Goal: Information Seeking & Learning: Learn about a topic

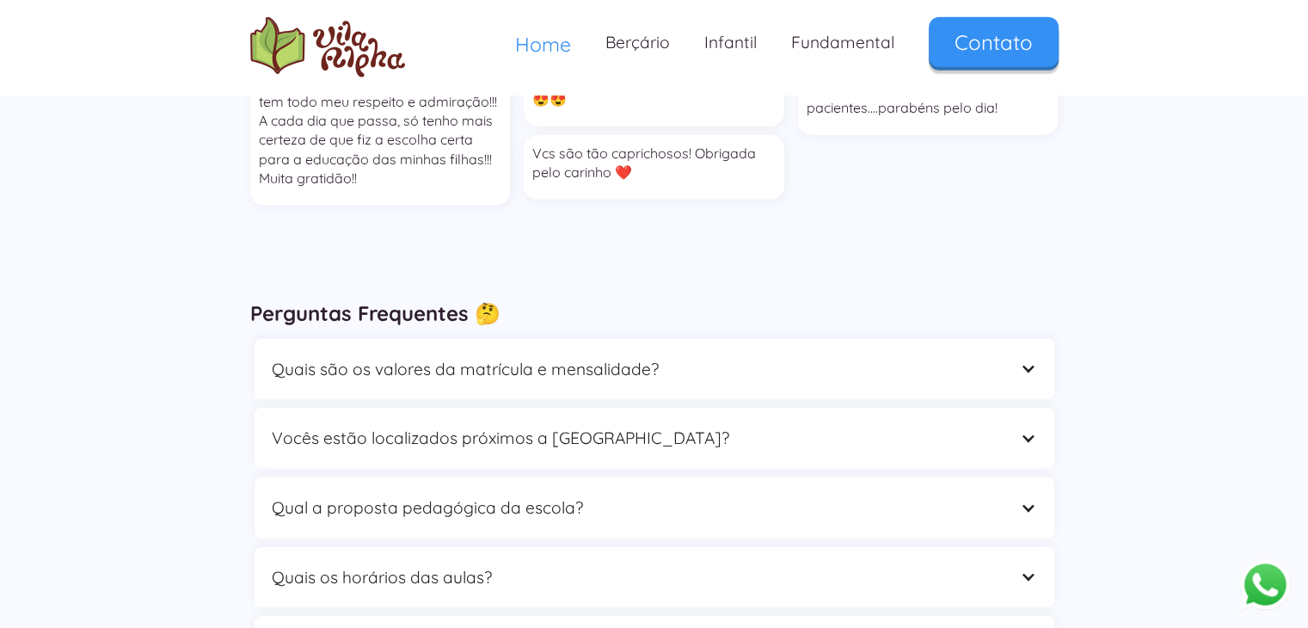
scroll to position [4816, 0]
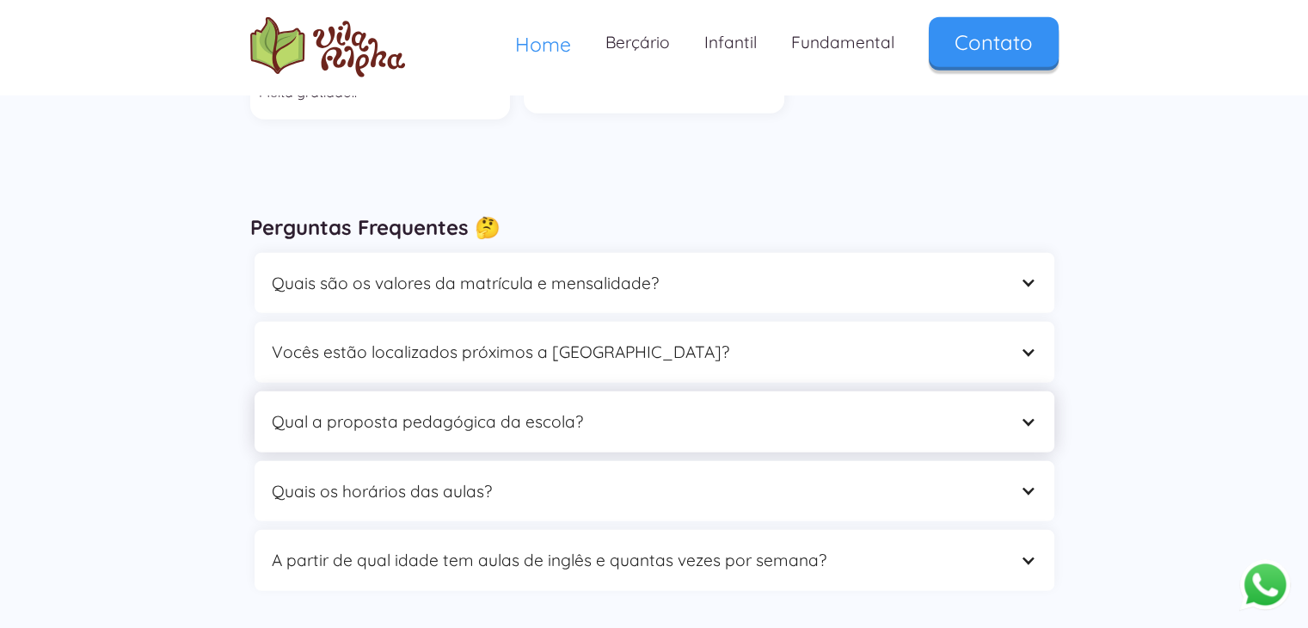
click at [578, 409] on div "Qual a proposta pedagógica da escola?" at bounding box center [637, 422] width 731 height 27
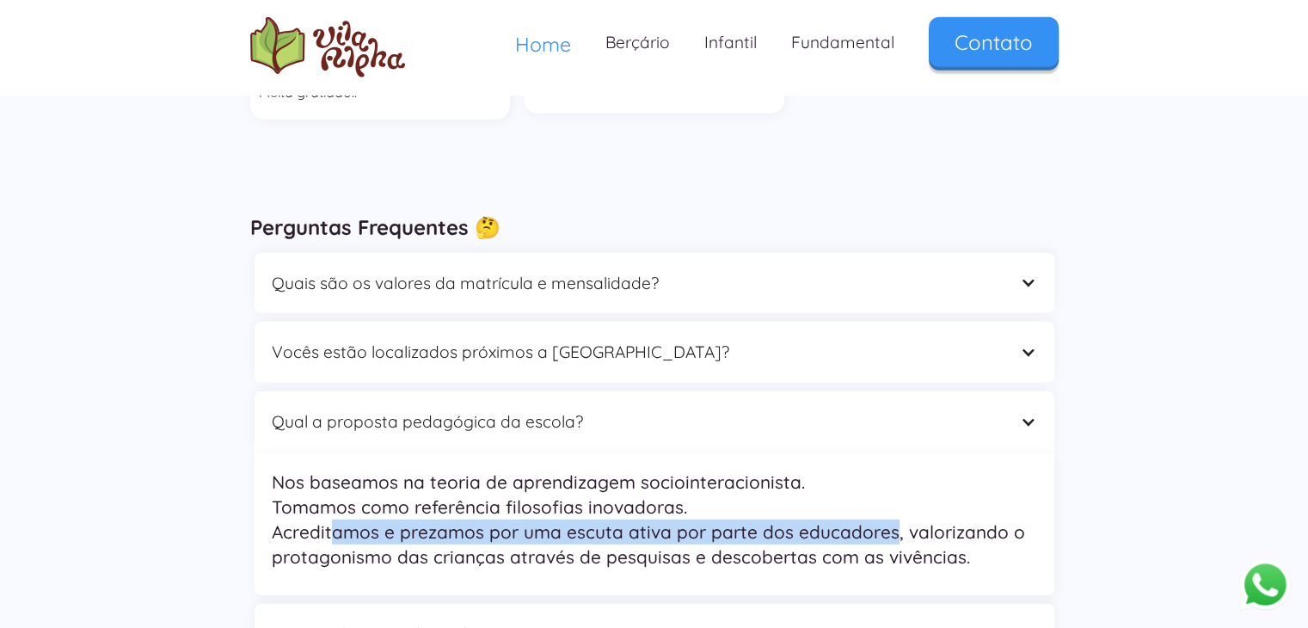
drag, startPoint x: 334, startPoint y: 438, endPoint x: 888, endPoint y: 436, distance: 553.9
click at [888, 470] on p "Nos baseamos na teoria de aprendizagem sociointeracionista. Tomamos como referê…" at bounding box center [654, 520] width 765 height 101
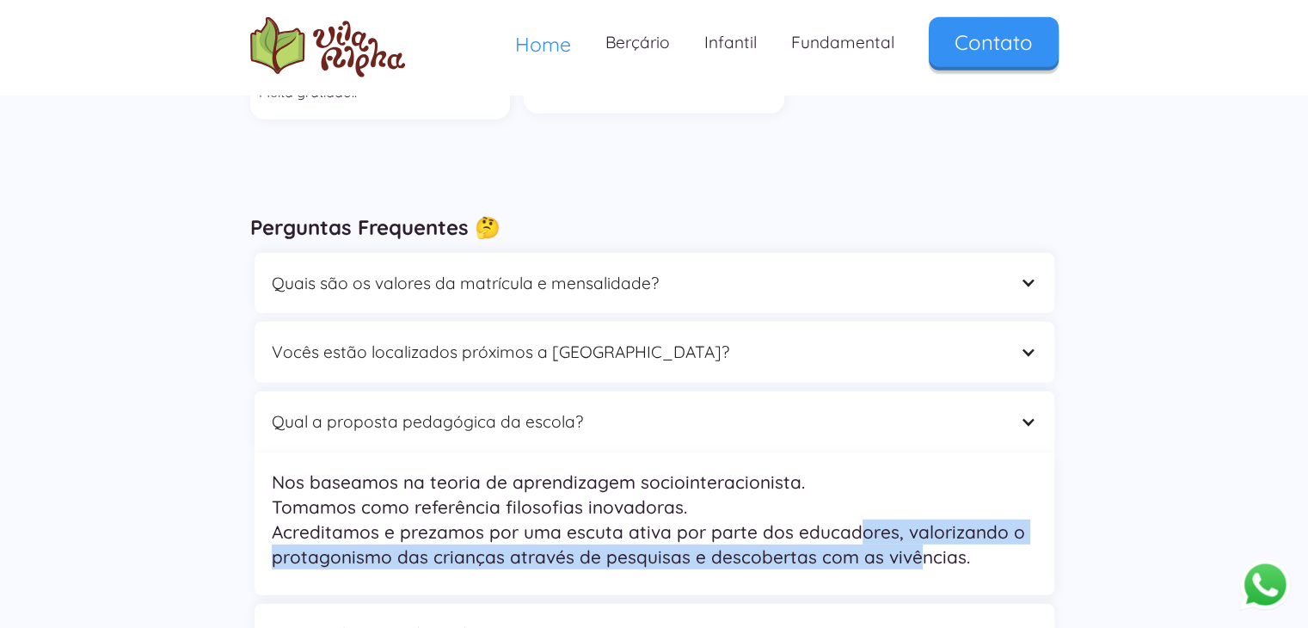
drag, startPoint x: 853, startPoint y: 450, endPoint x: 914, endPoint y: 458, distance: 61.7
click at [914, 470] on p "Nos baseamos na teoria de aprendizagem sociointeracionista. Tomamos como referê…" at bounding box center [654, 520] width 765 height 101
click at [951, 470] on p "Nos baseamos na teoria de aprendizagem sociointeracionista. Tomamos como referê…" at bounding box center [654, 520] width 765 height 101
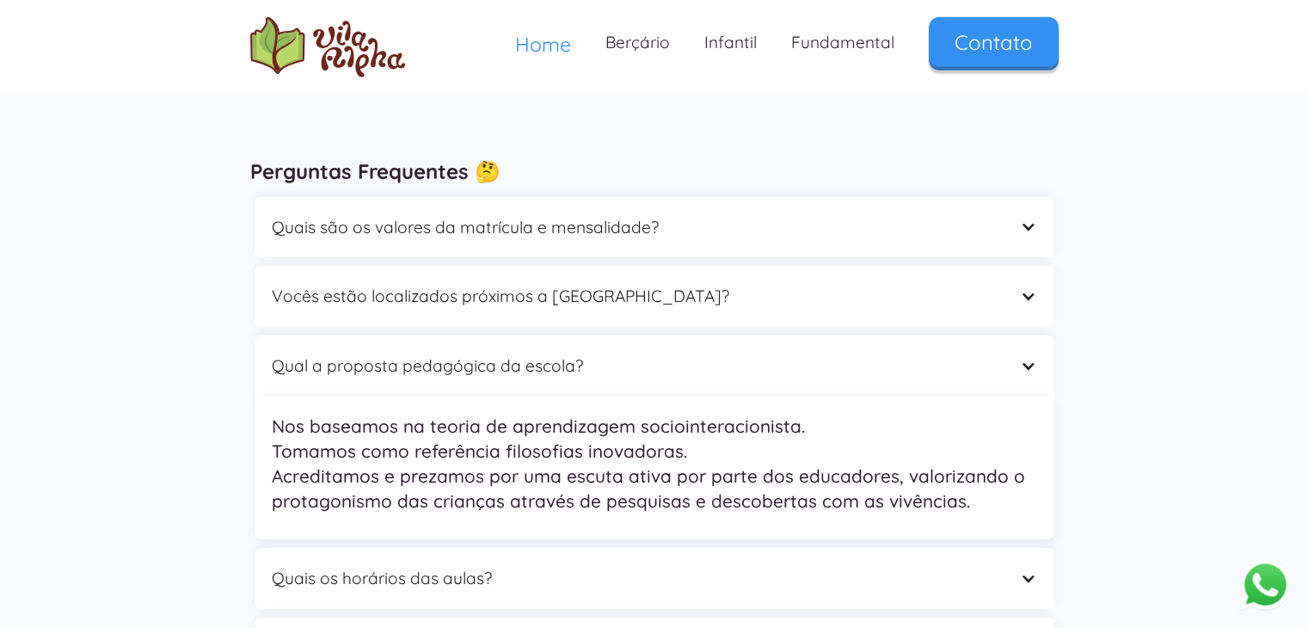
scroll to position [4902, 0]
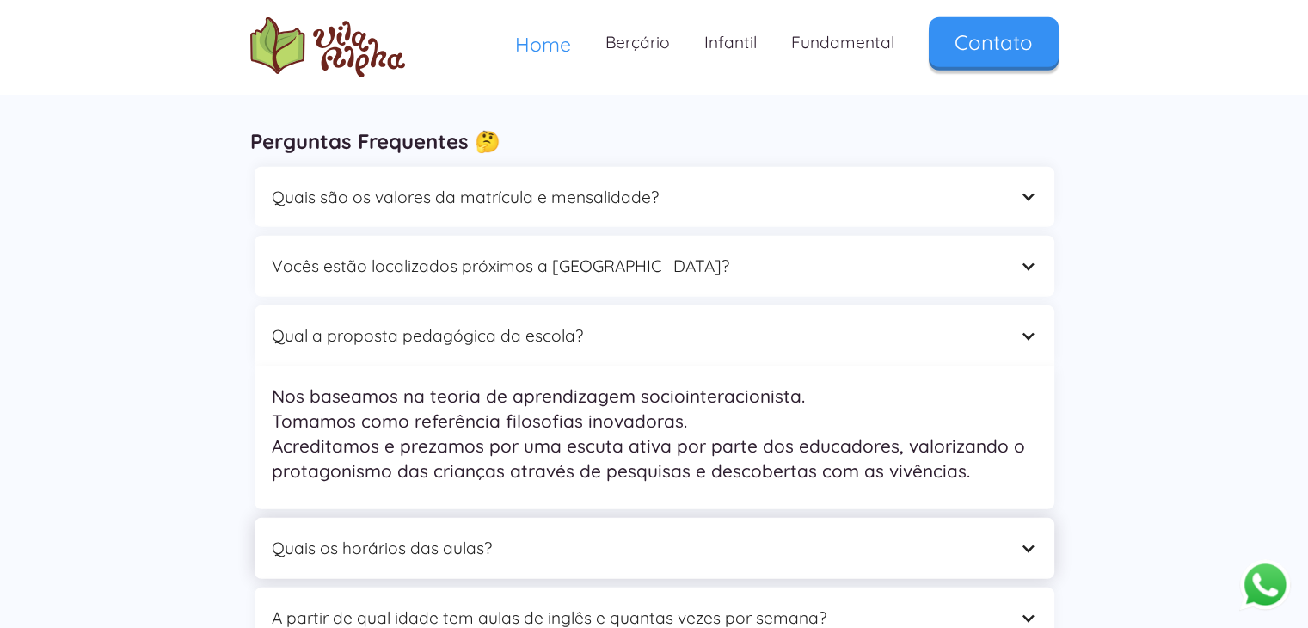
click at [588, 535] on div "Quais os horários das aulas?" at bounding box center [637, 548] width 731 height 27
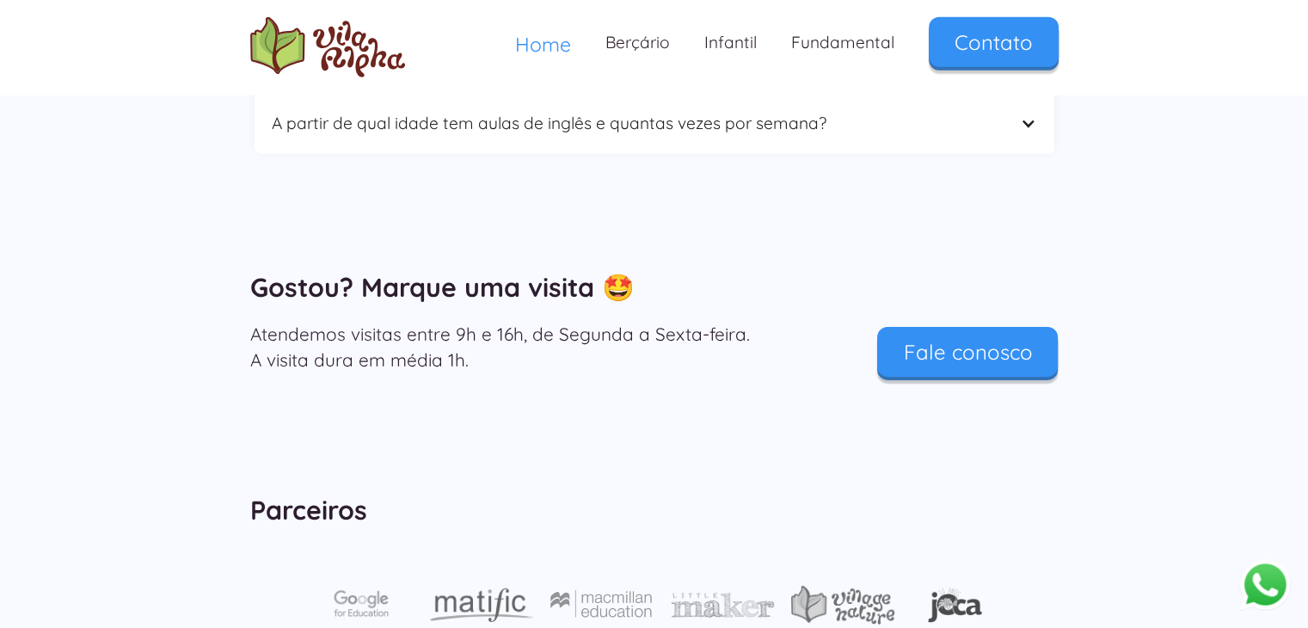
scroll to position [5377, 0]
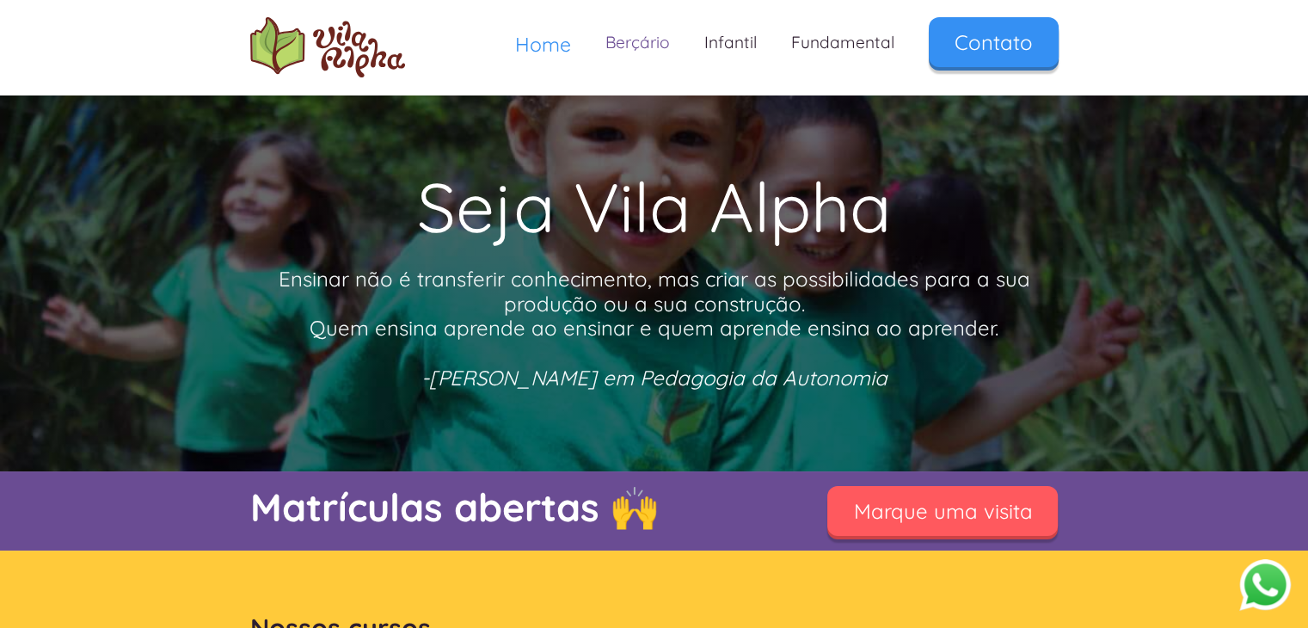
click at [631, 41] on link "Berçário" at bounding box center [637, 42] width 99 height 51
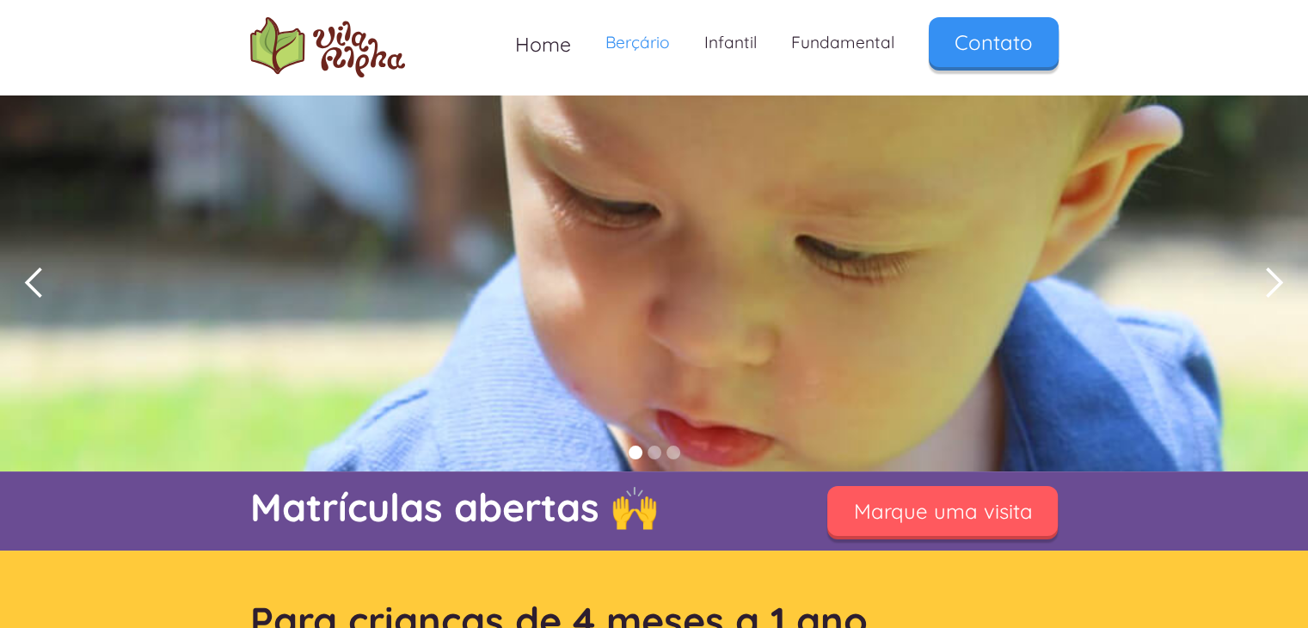
click at [1269, 281] on div "next slide" at bounding box center [1274, 283] width 34 height 34
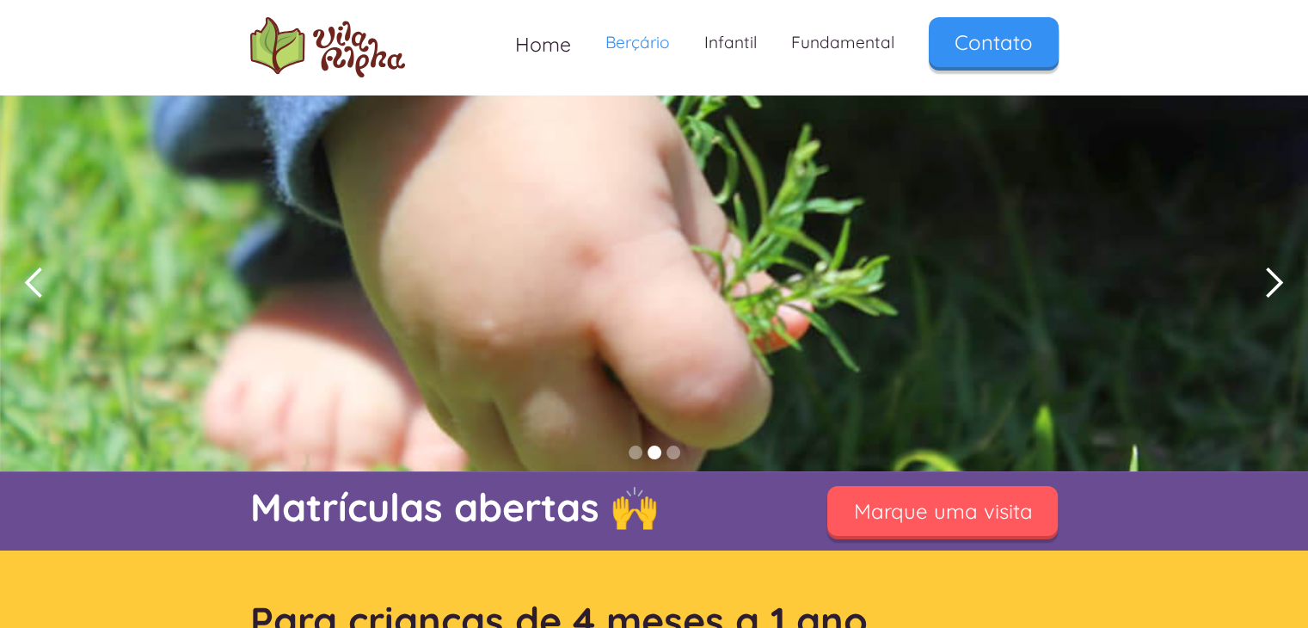
click at [1269, 281] on div "next slide" at bounding box center [1274, 283] width 34 height 34
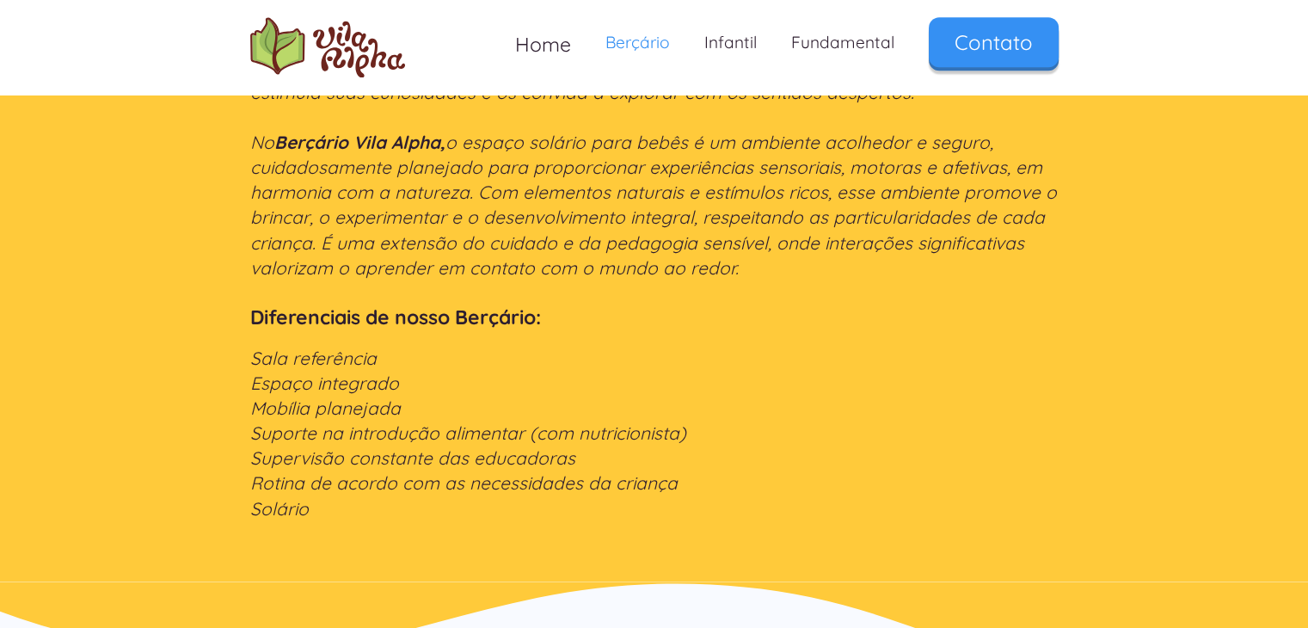
scroll to position [2322, 0]
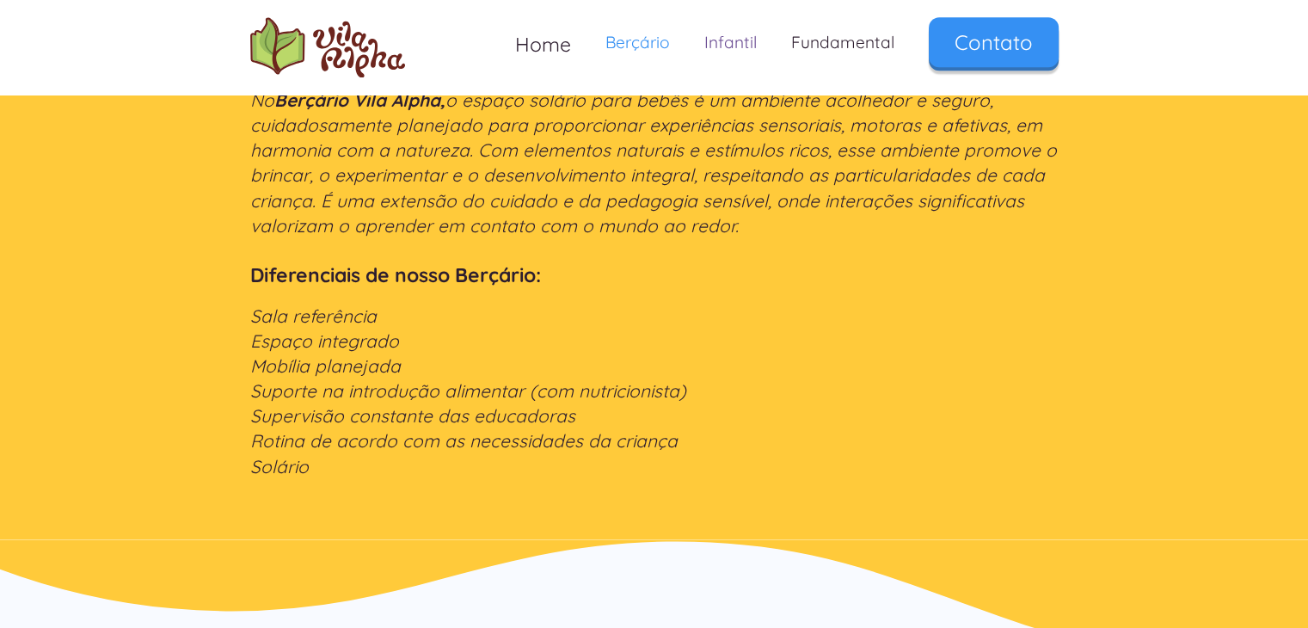
click at [725, 46] on link "Infantil" at bounding box center [730, 42] width 87 height 51
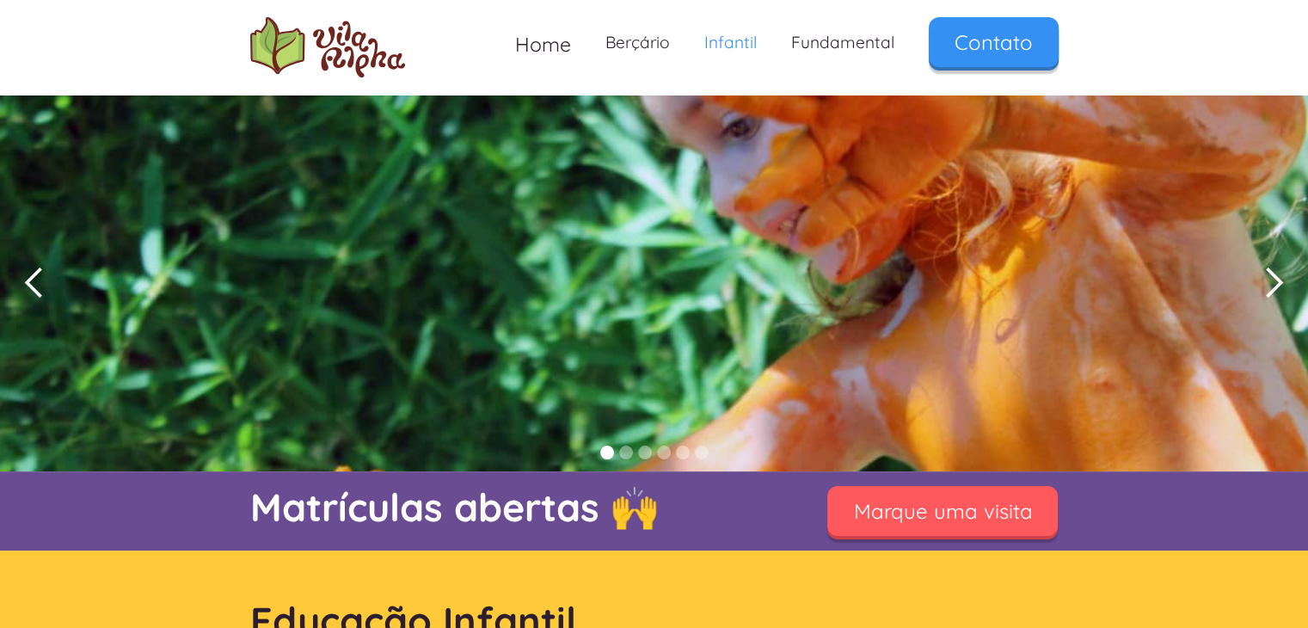
click at [1273, 280] on div "next slide" at bounding box center [1274, 283] width 34 height 34
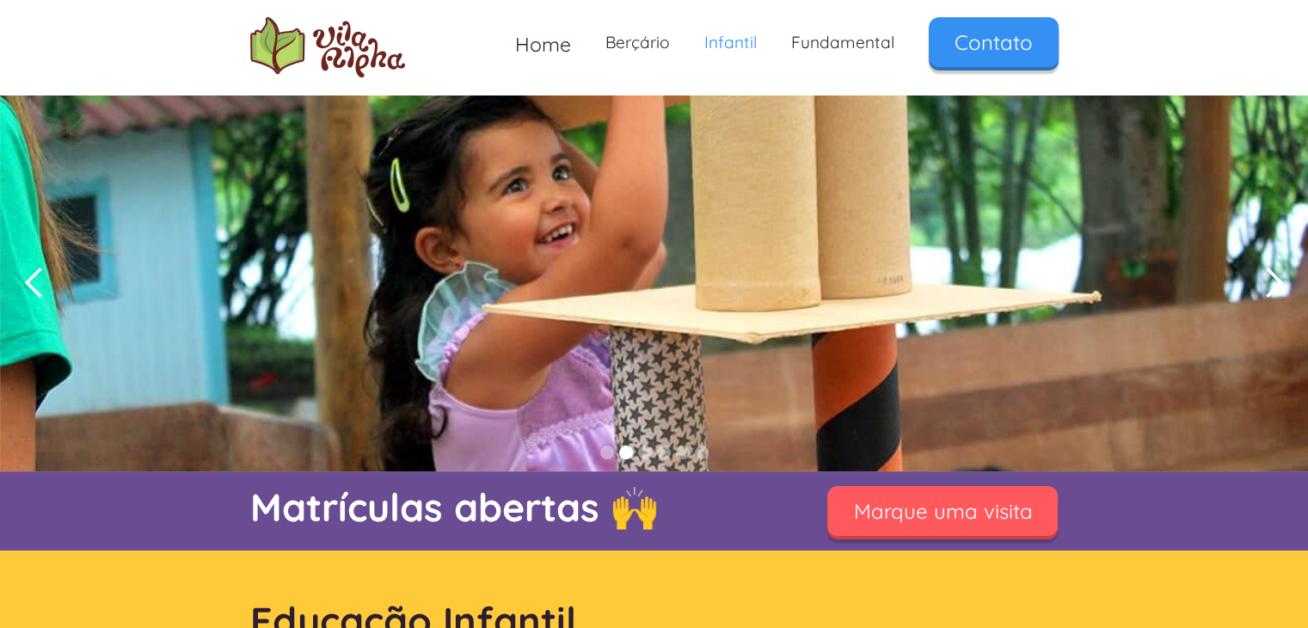
click at [1273, 280] on div "next slide" at bounding box center [1274, 283] width 34 height 34
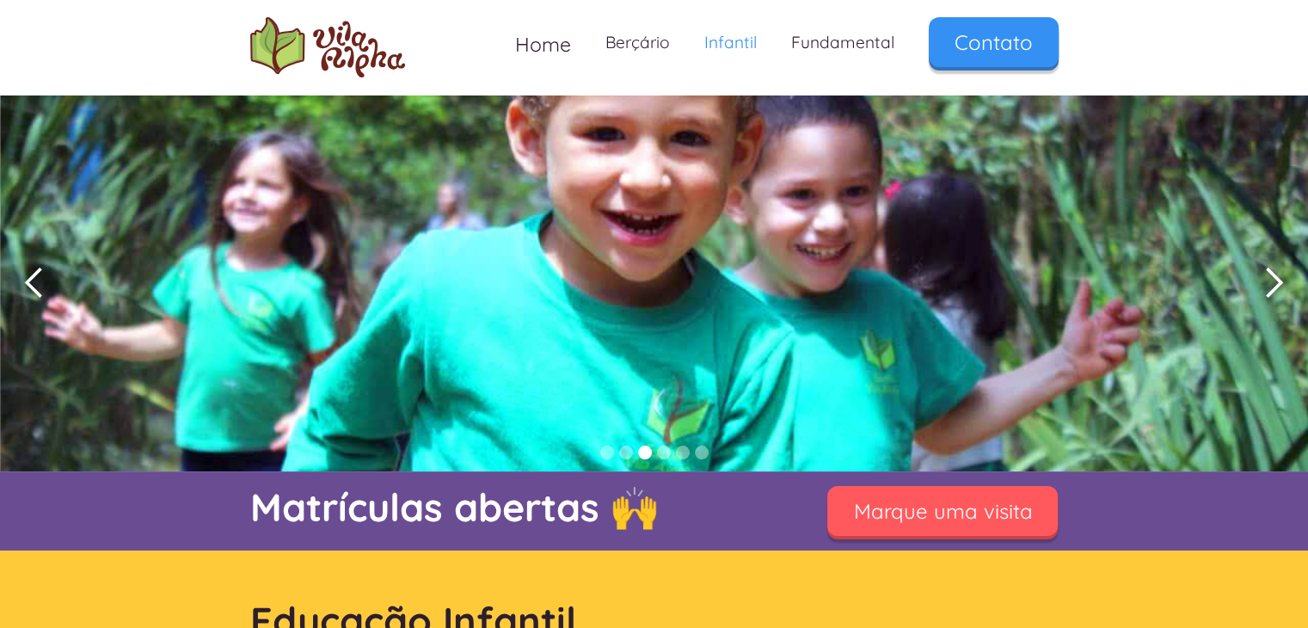
click at [1265, 290] on div "next slide" at bounding box center [1274, 283] width 34 height 34
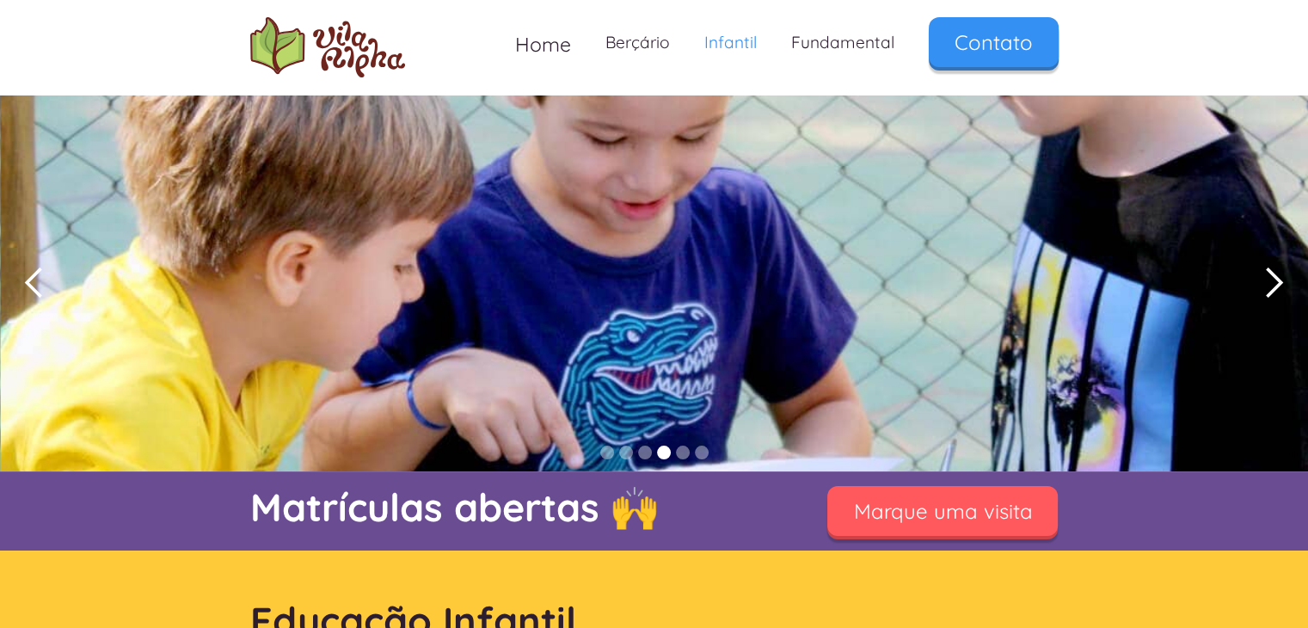
click at [1265, 290] on div "next slide" at bounding box center [1274, 283] width 34 height 34
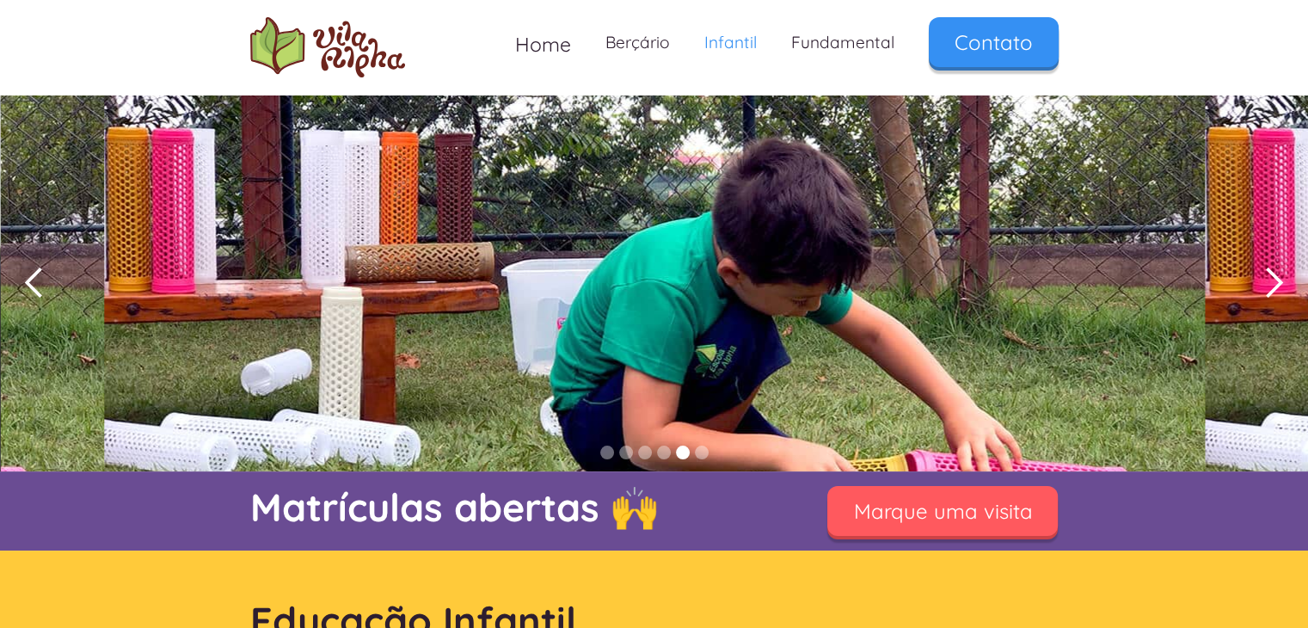
click at [1266, 291] on div "next slide" at bounding box center [1274, 283] width 34 height 34
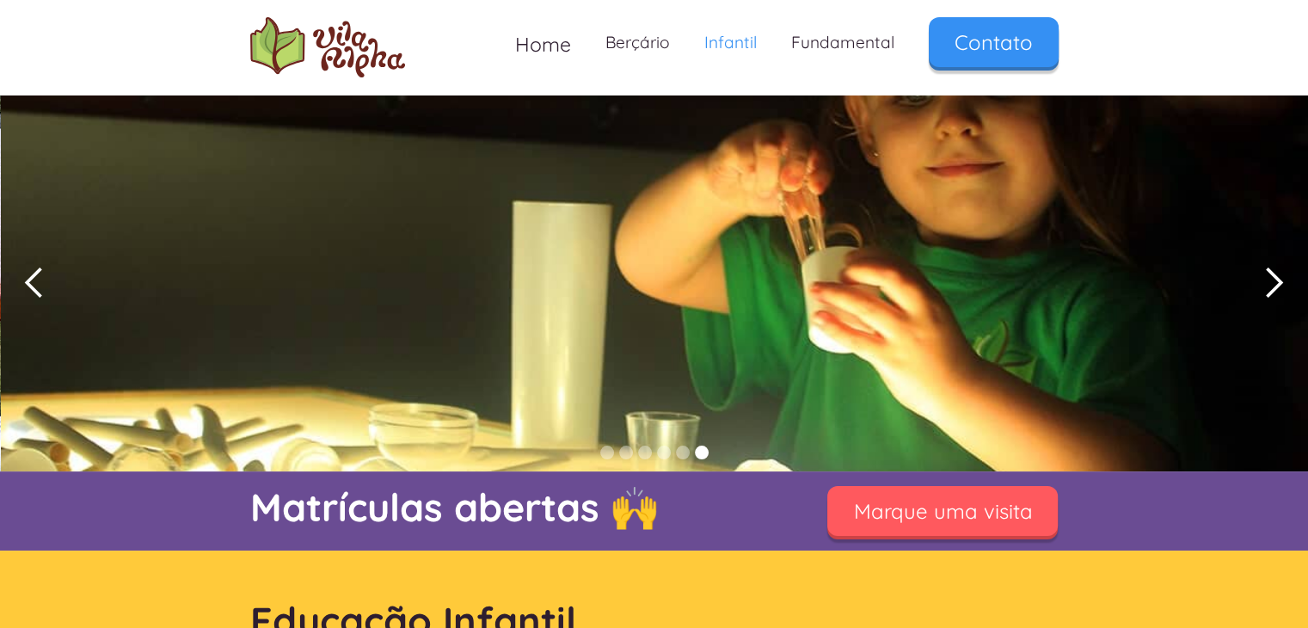
click at [1266, 291] on div "next slide" at bounding box center [1274, 283] width 34 height 34
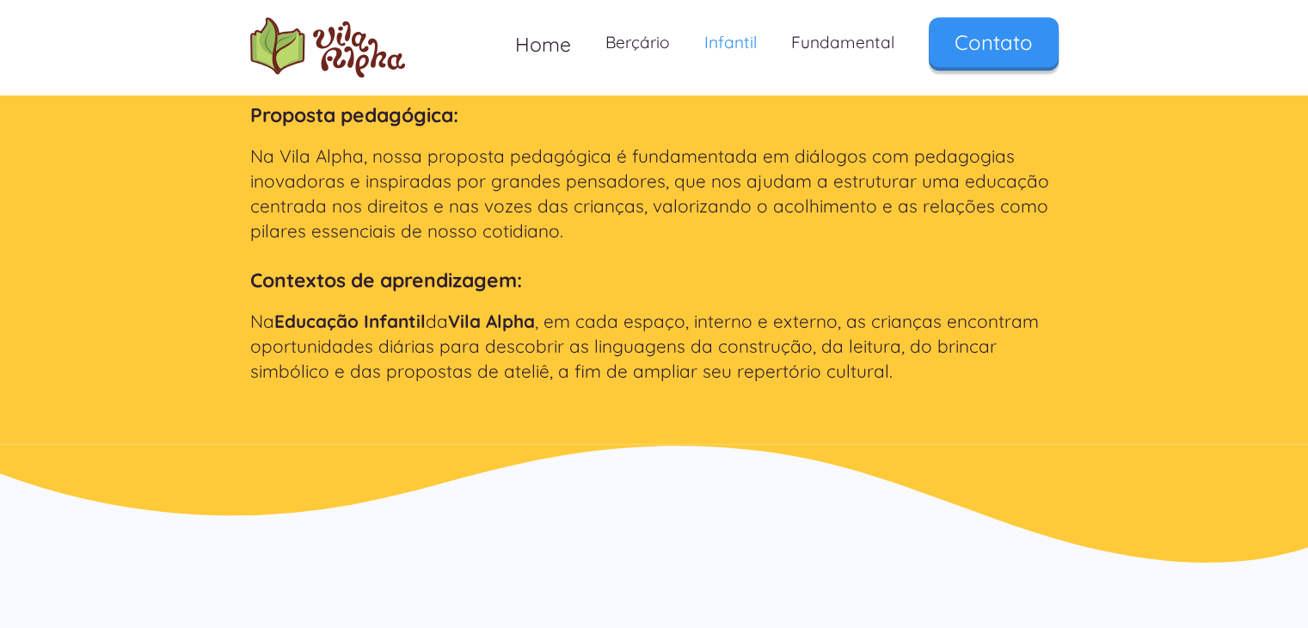
scroll to position [1892, 0]
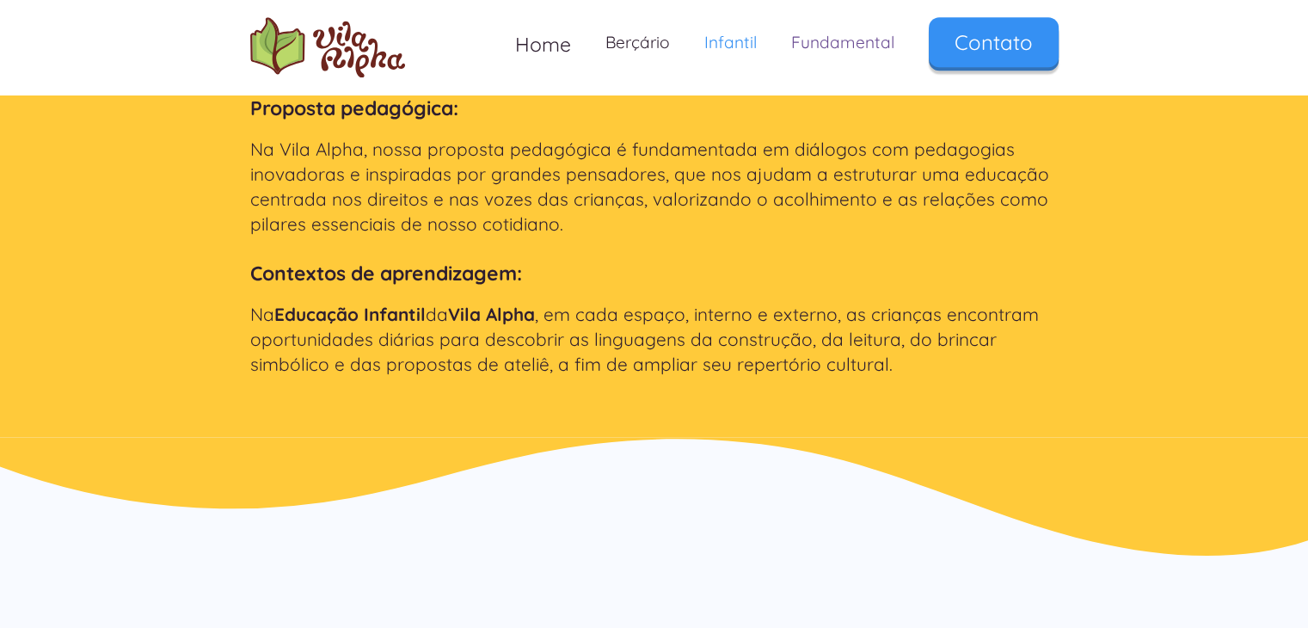
click at [893, 55] on link "Fundamental" at bounding box center [843, 42] width 138 height 51
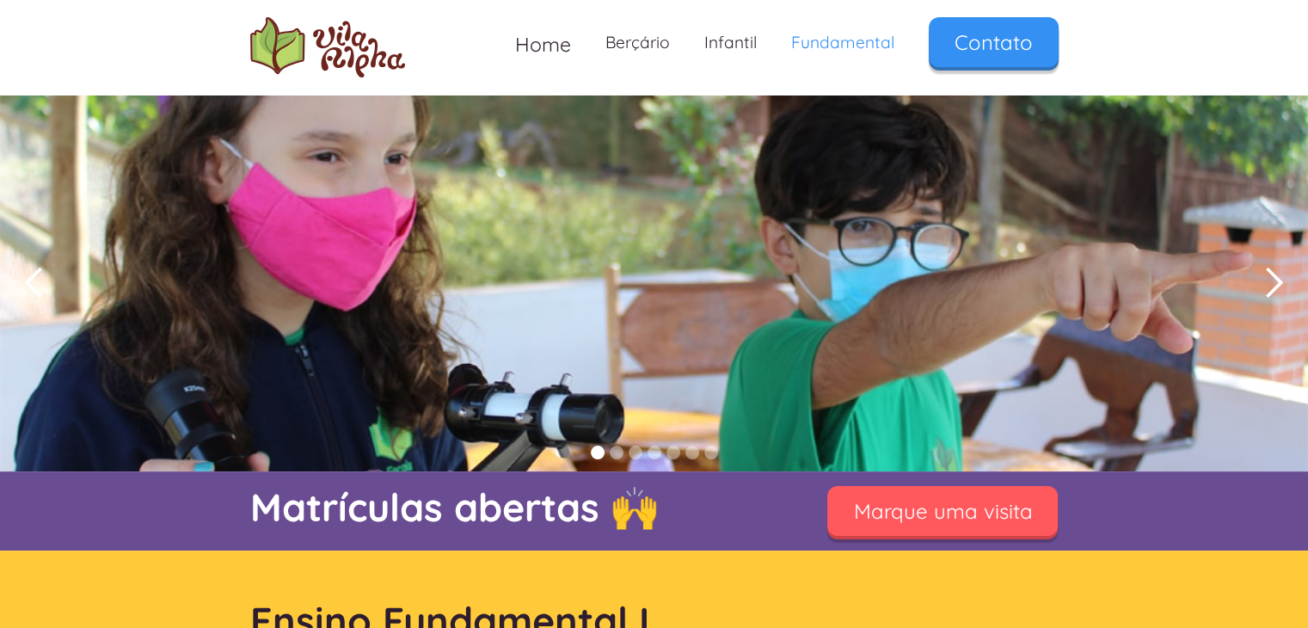
click at [1271, 290] on div "next slide" at bounding box center [1274, 283] width 34 height 34
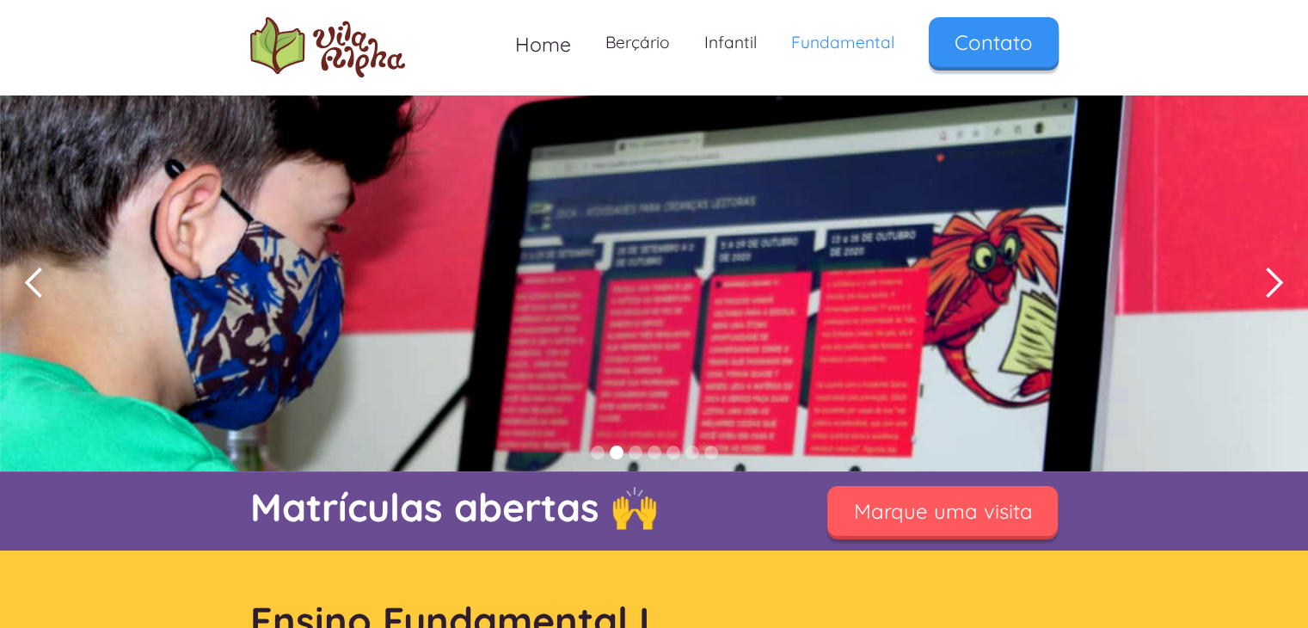
click at [1271, 290] on div "next slide" at bounding box center [1274, 283] width 34 height 34
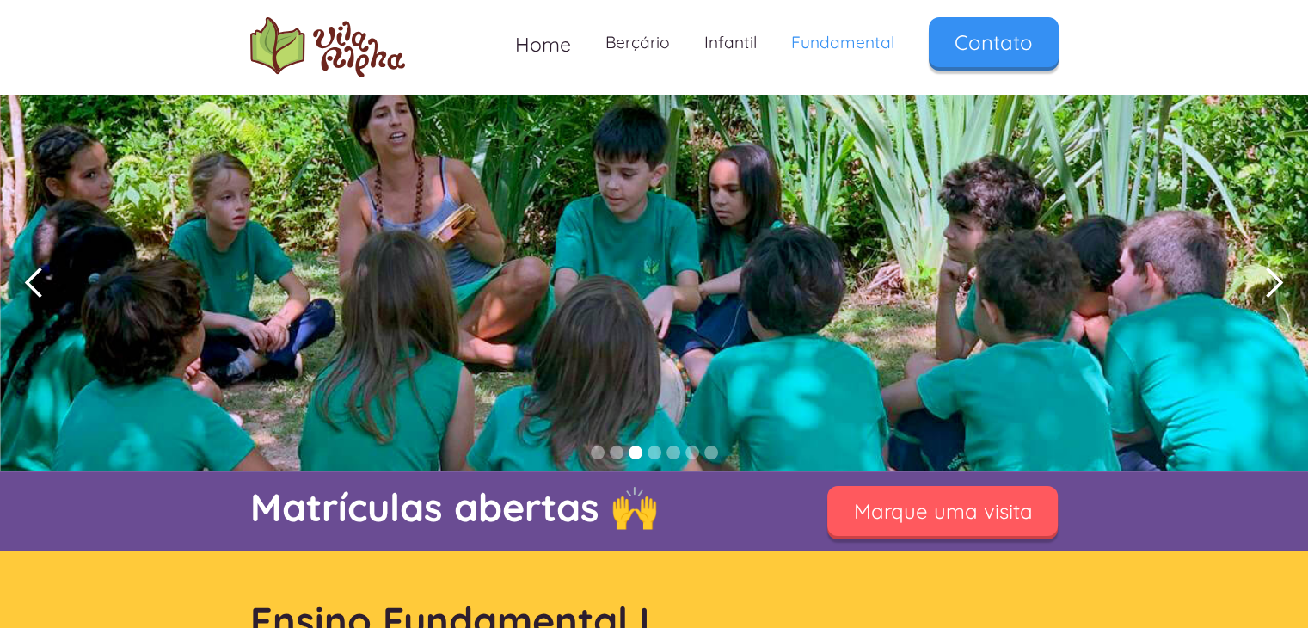
click at [1271, 290] on div "next slide" at bounding box center [1274, 283] width 34 height 34
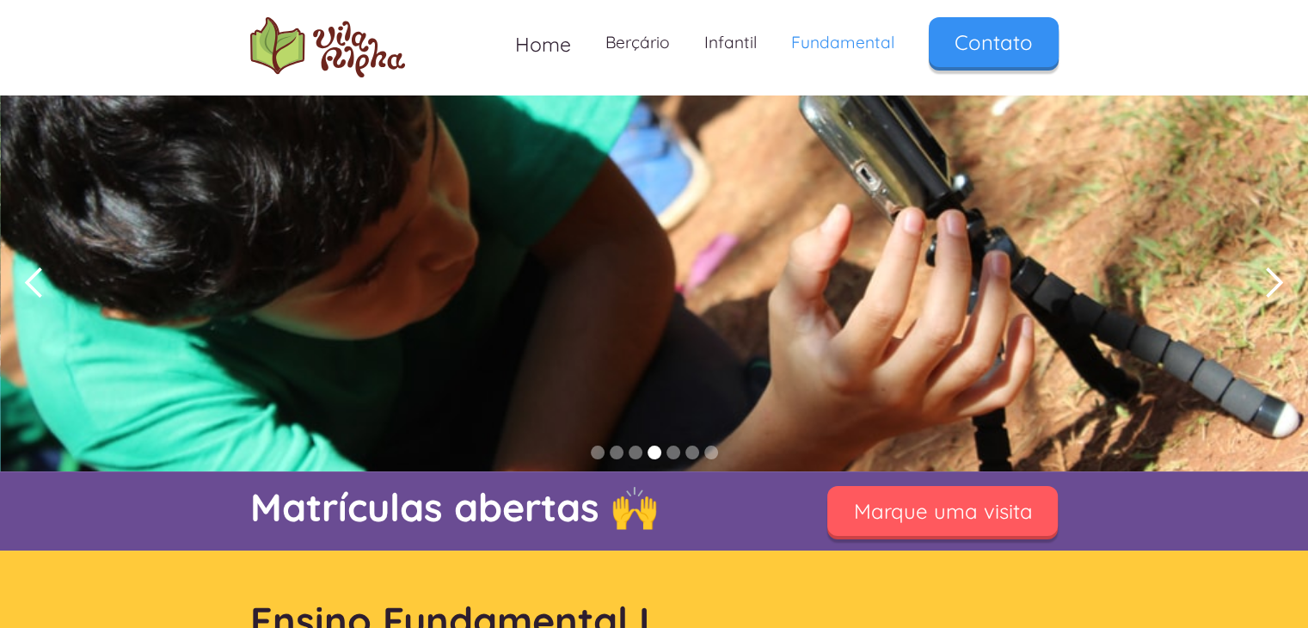
click at [1271, 290] on div "next slide" at bounding box center [1274, 283] width 34 height 34
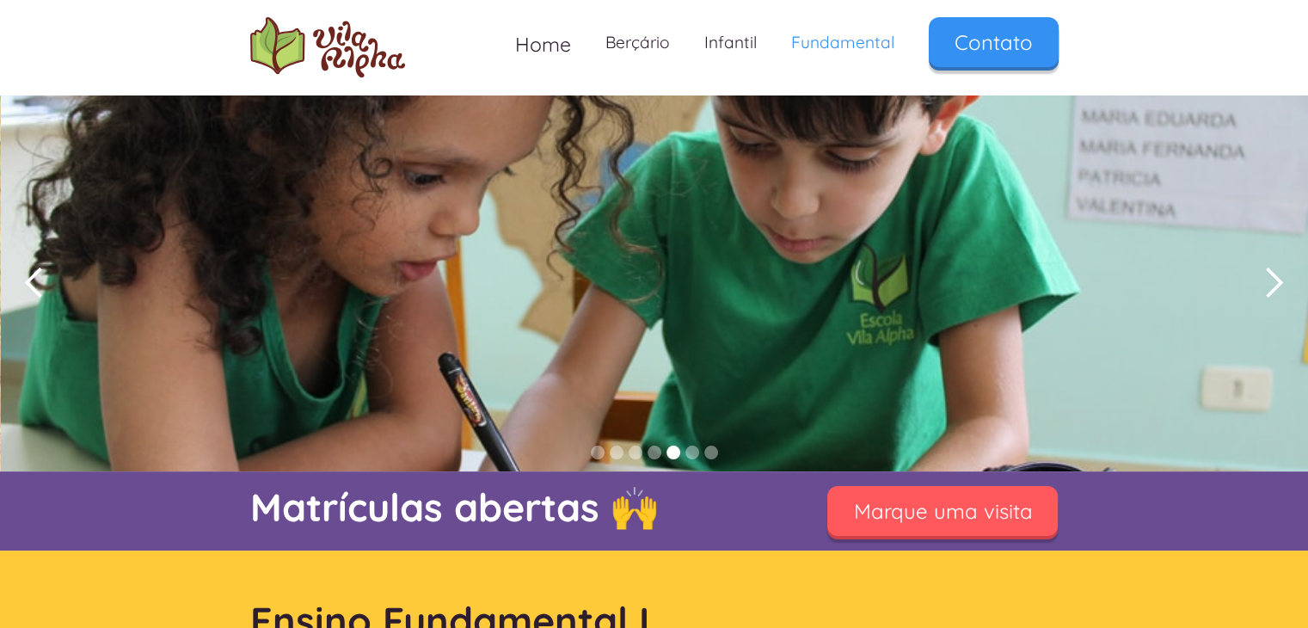
click at [1271, 290] on div "next slide" at bounding box center [1274, 283] width 34 height 34
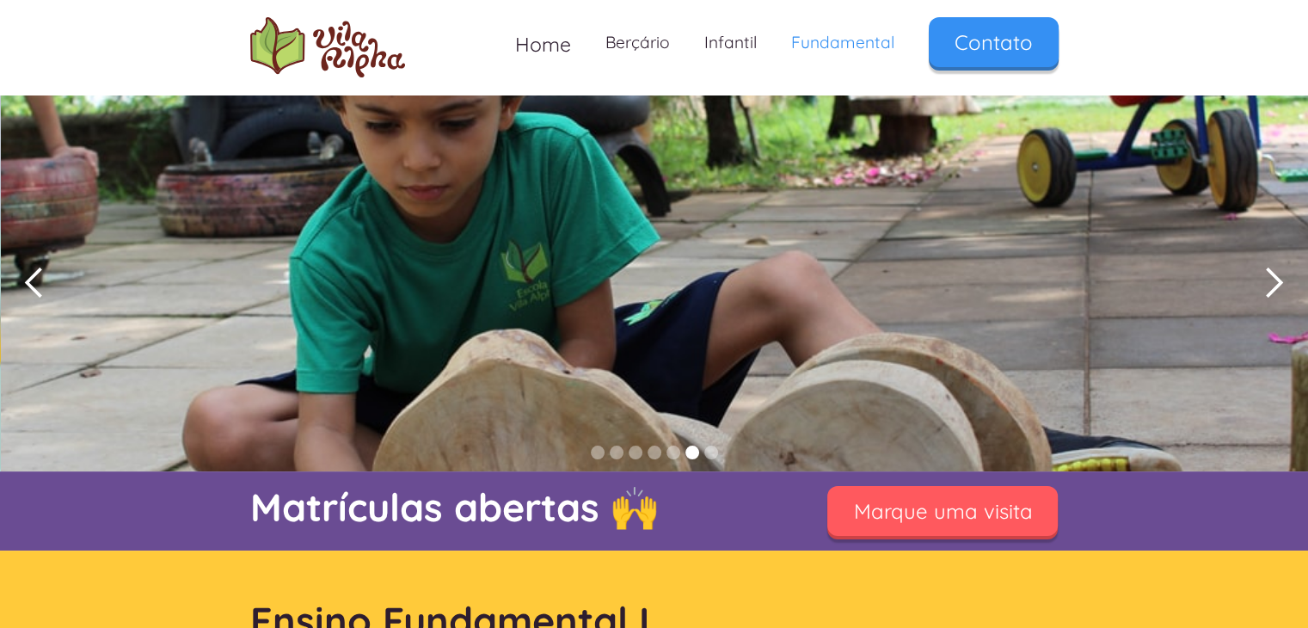
click at [1271, 290] on div "next slide" at bounding box center [1274, 283] width 34 height 34
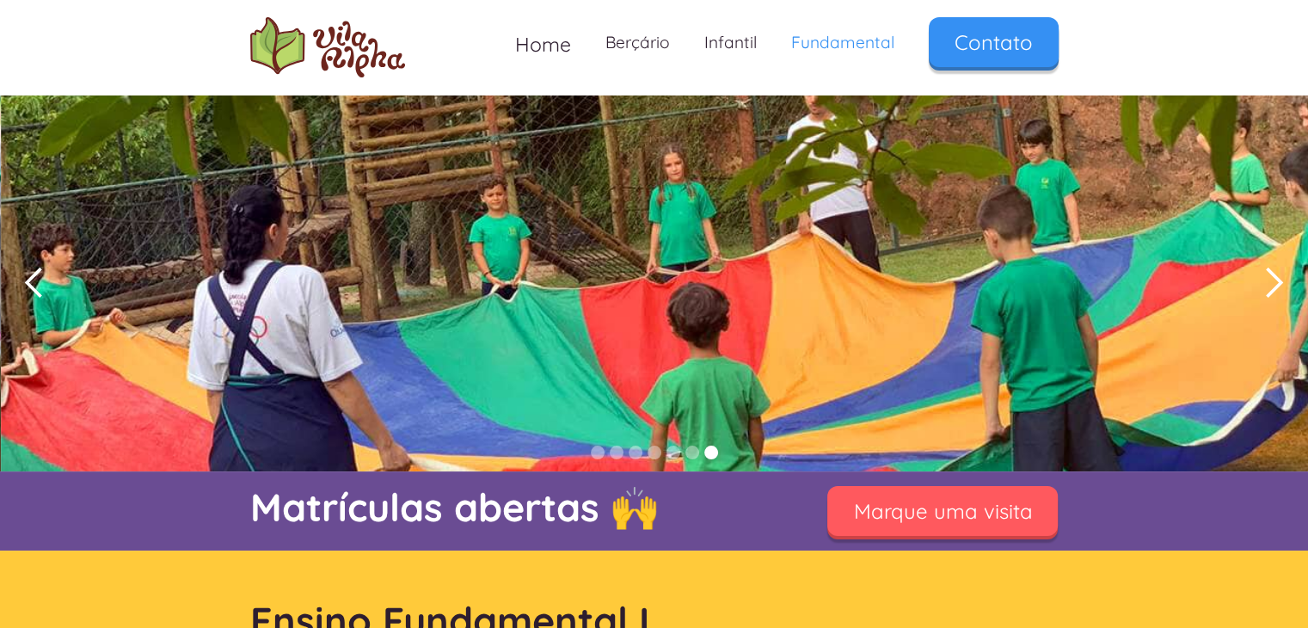
click at [1271, 290] on div "next slide" at bounding box center [1274, 283] width 34 height 34
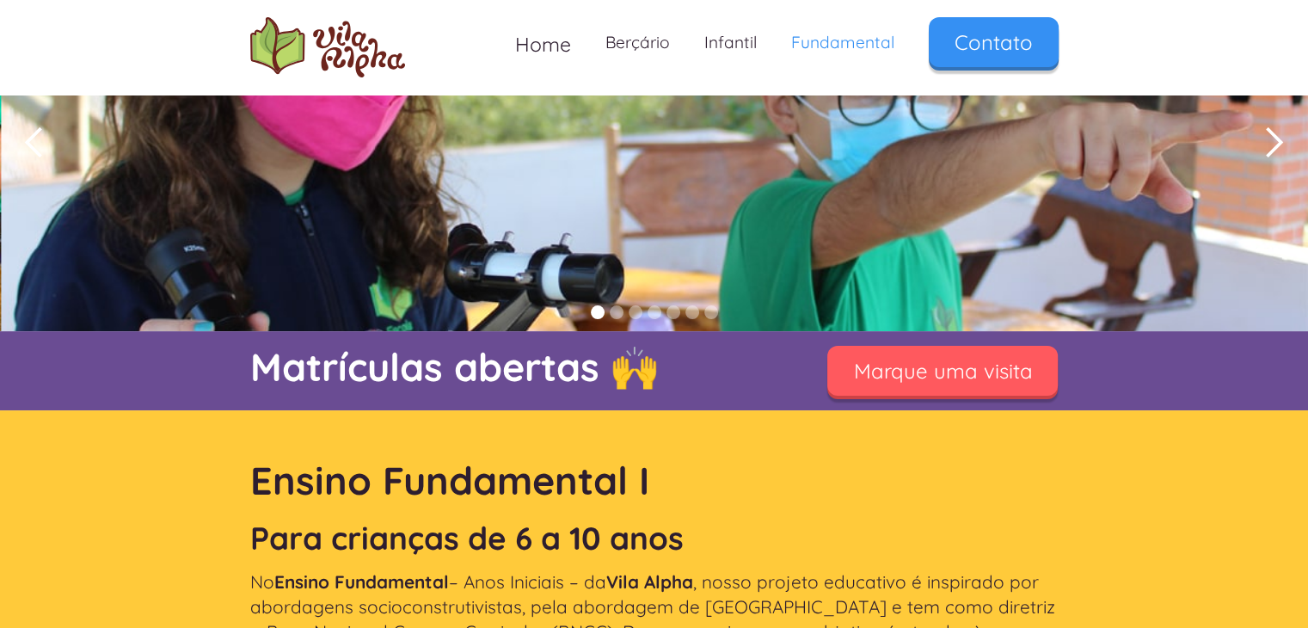
scroll to position [86, 0]
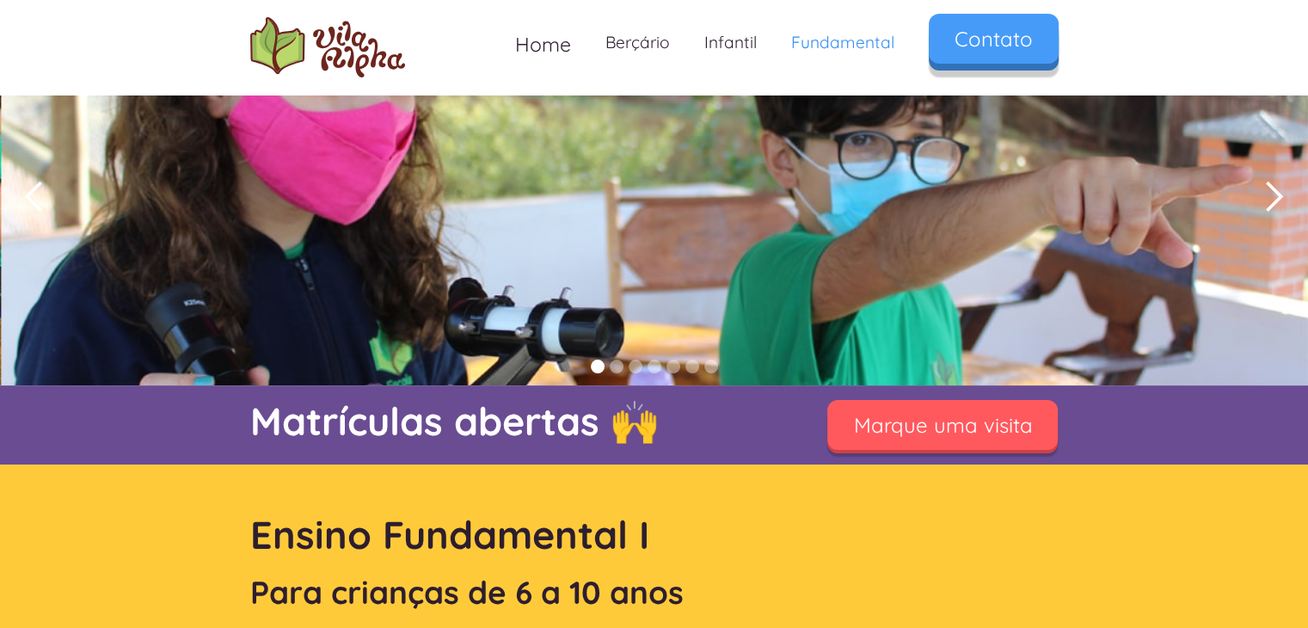
click at [956, 47] on link "Contato" at bounding box center [994, 39] width 130 height 50
click at [553, 43] on span "Home" at bounding box center [543, 44] width 56 height 25
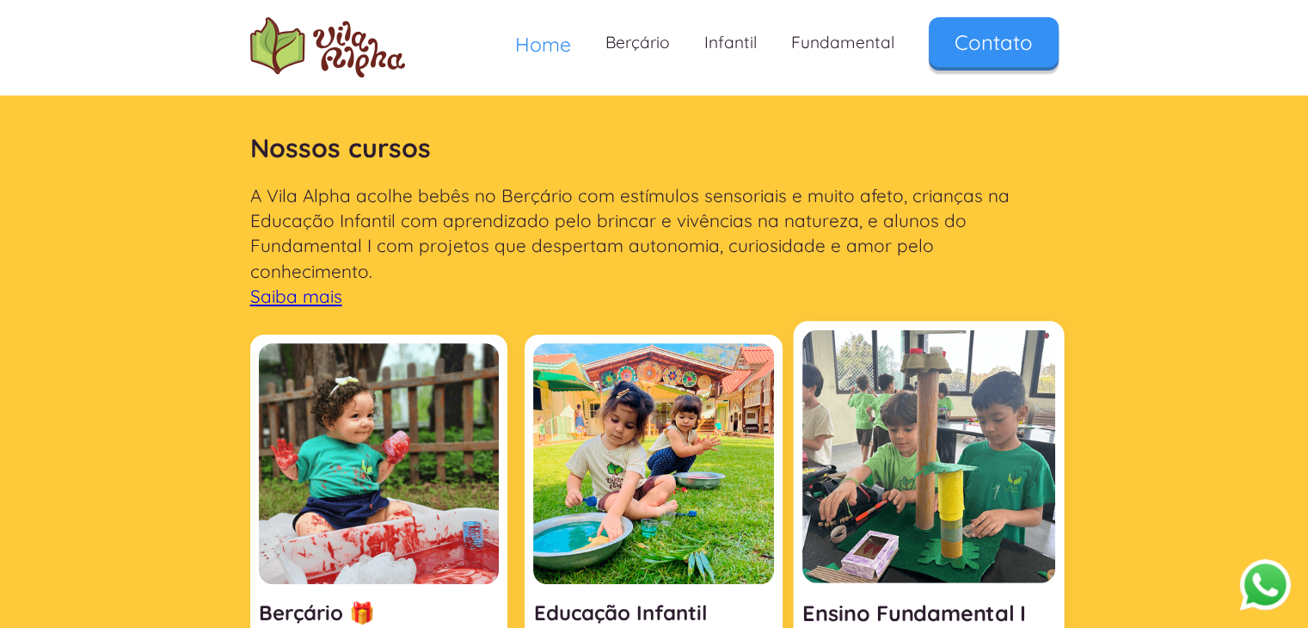
scroll to position [688, 0]
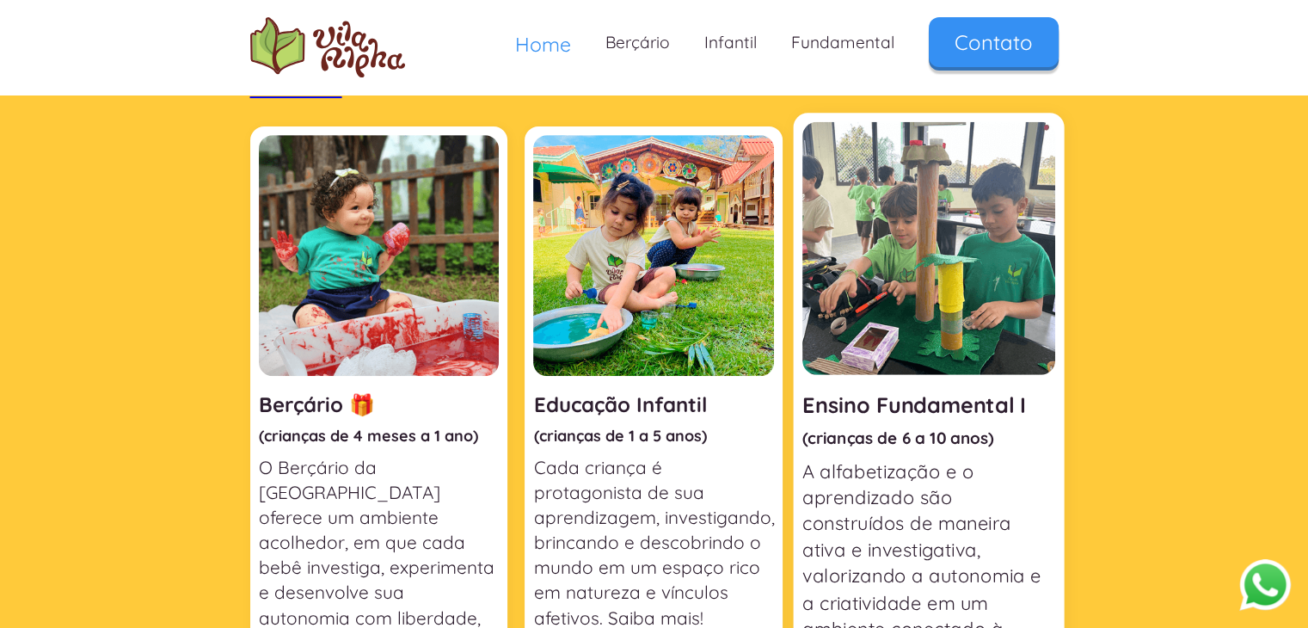
click at [889, 255] on img at bounding box center [928, 247] width 253 height 253
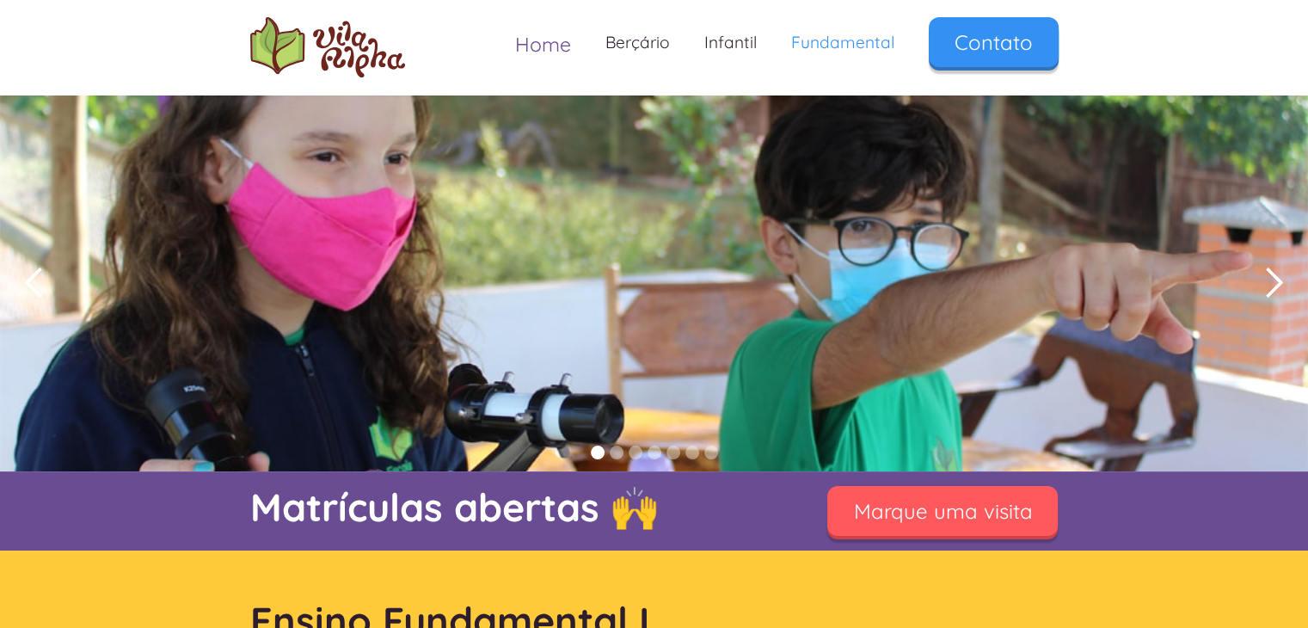
click at [513, 42] on link "Home" at bounding box center [543, 44] width 90 height 54
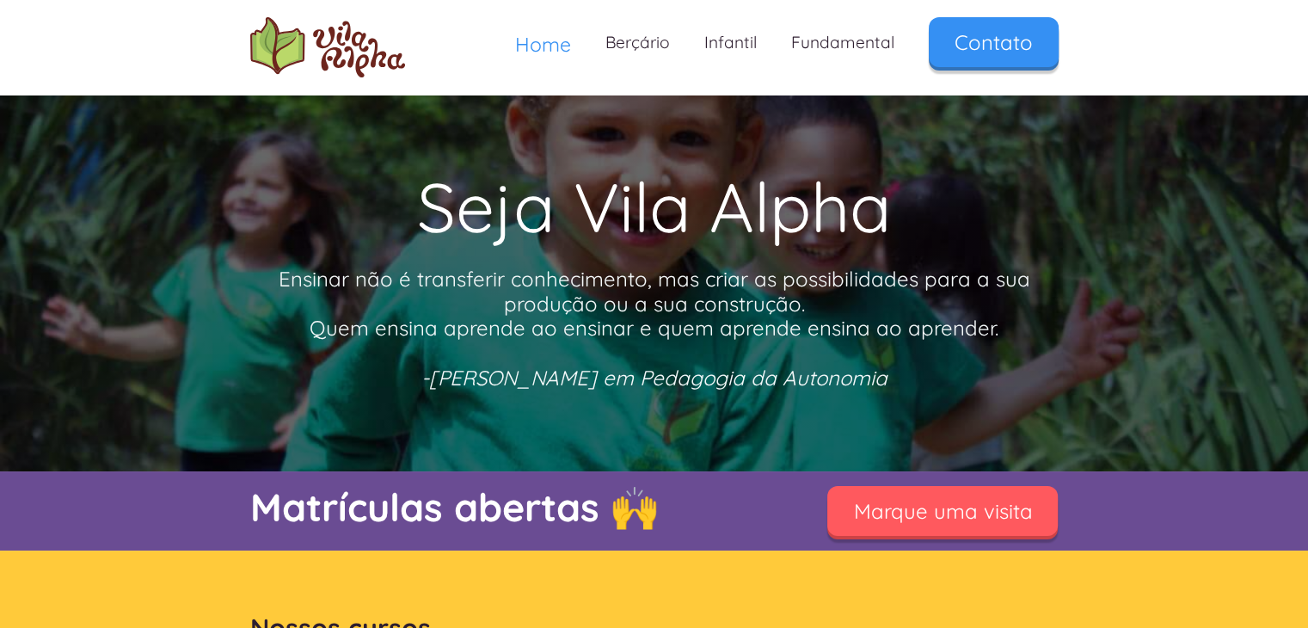
click at [547, 48] on span "Home" at bounding box center [543, 44] width 56 height 25
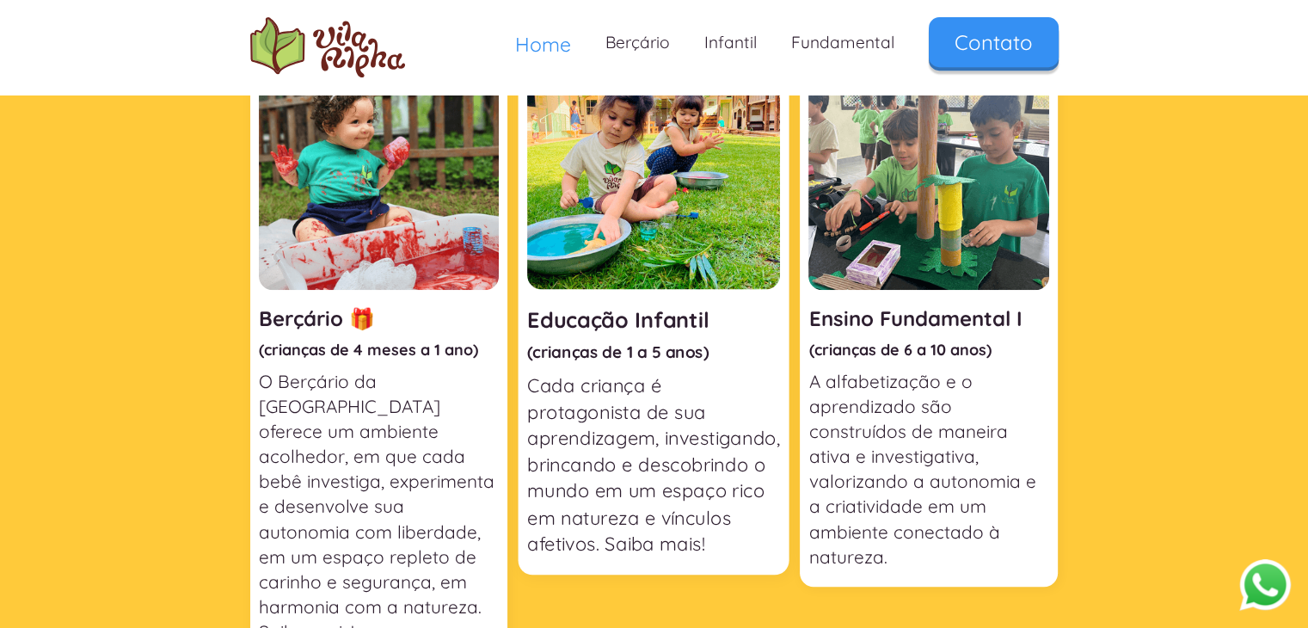
scroll to position [688, 0]
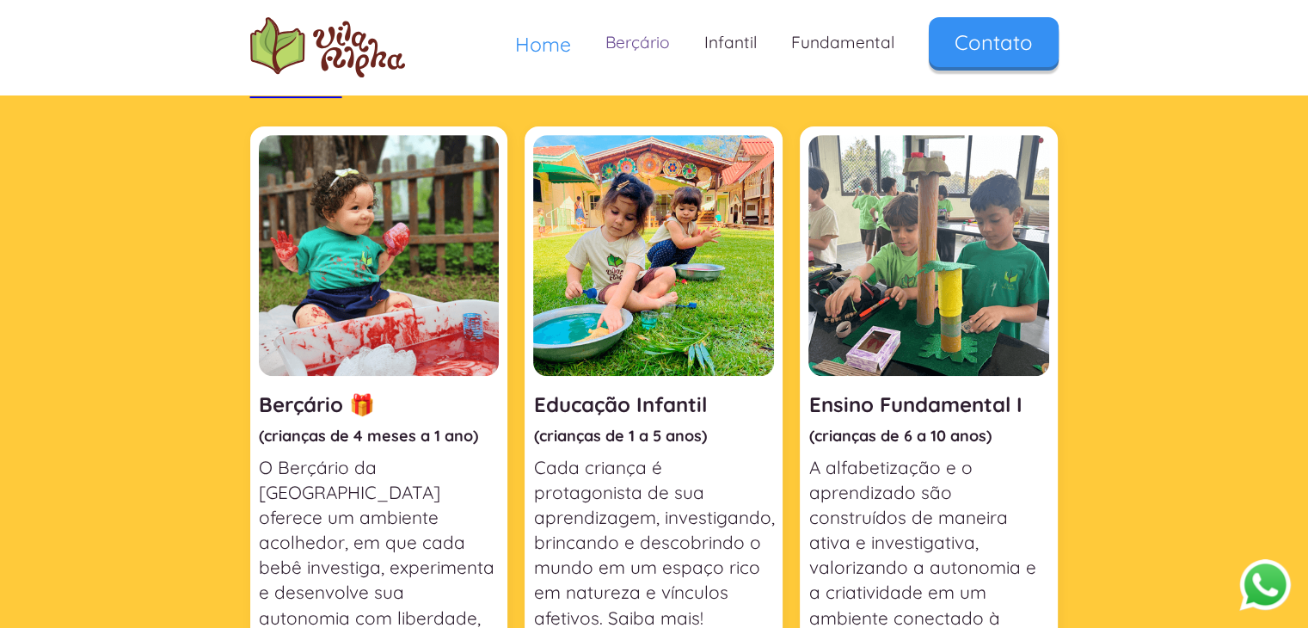
click at [635, 52] on link "Berçário" at bounding box center [637, 42] width 99 height 51
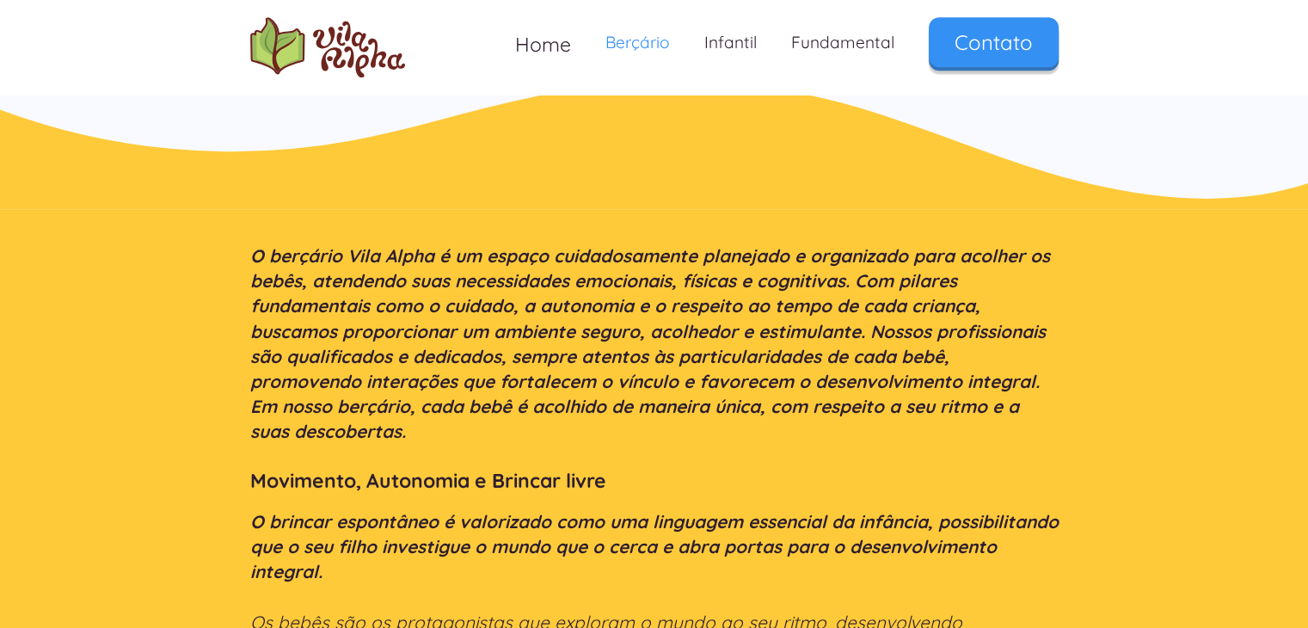
scroll to position [1462, 0]
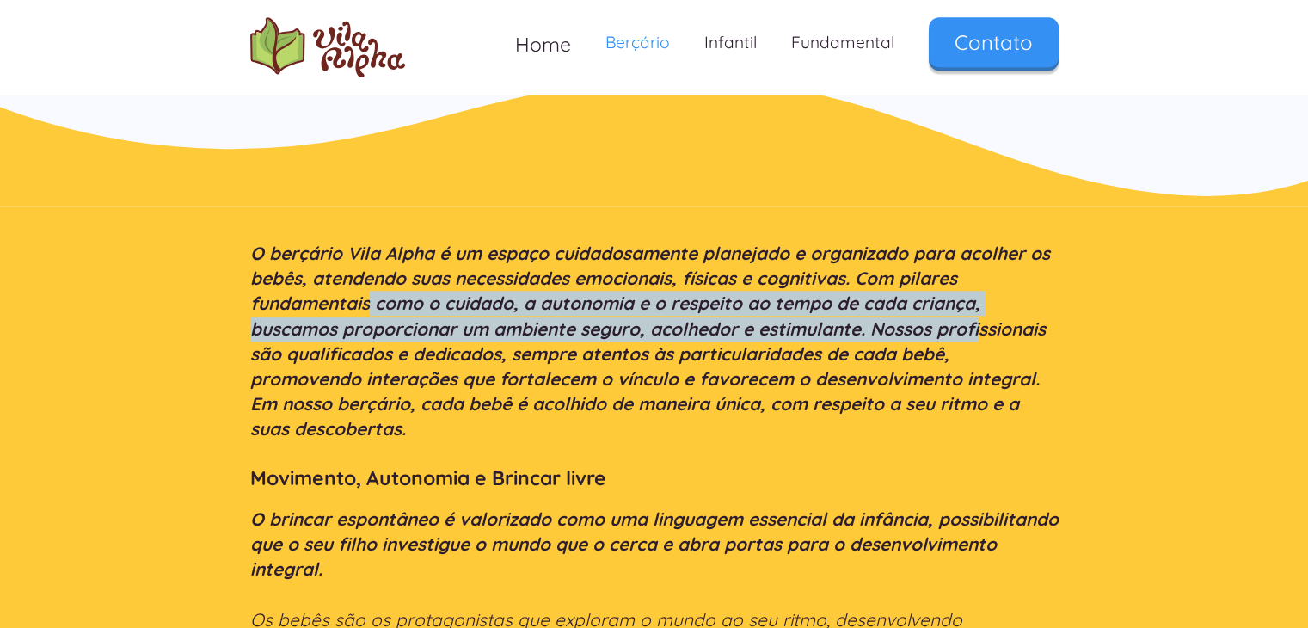
drag, startPoint x: 600, startPoint y: 303, endPoint x: 978, endPoint y: 329, distance: 378.5
click at [978, 329] on em "O berçário Vila Alpha é um espaço cuidadosamente planejado e organizado para ac…" at bounding box center [650, 341] width 800 height 198
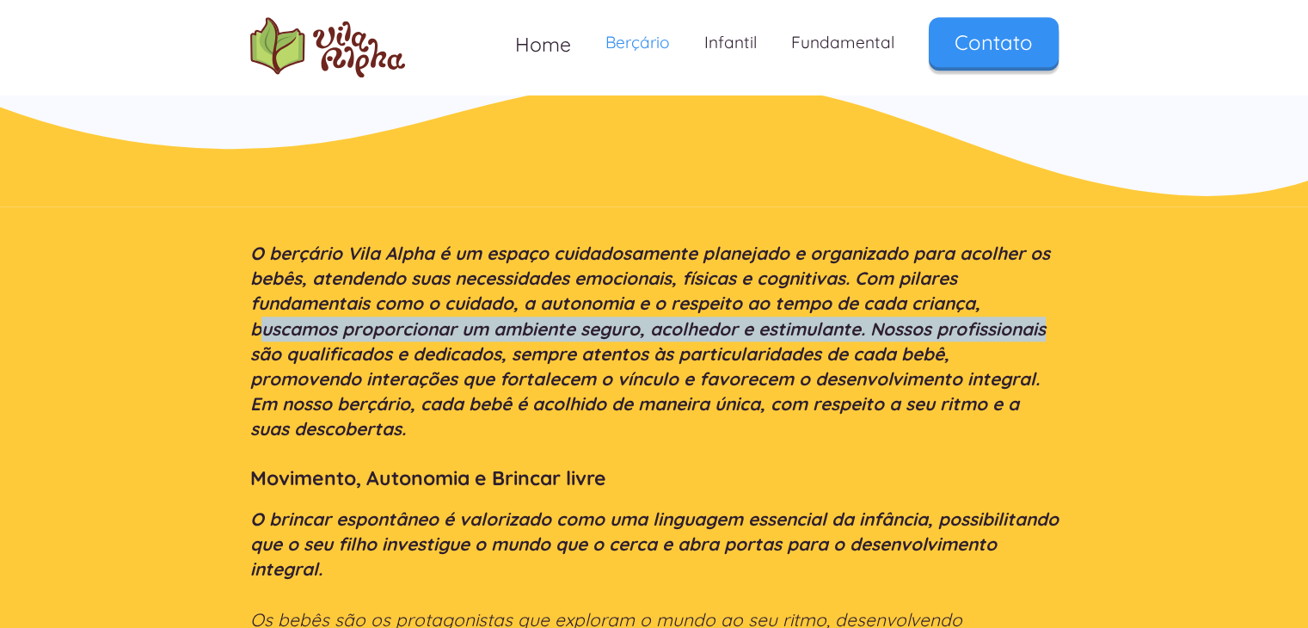
drag, startPoint x: 258, startPoint y: 329, endPoint x: 1097, endPoint y: 338, distance: 839.4
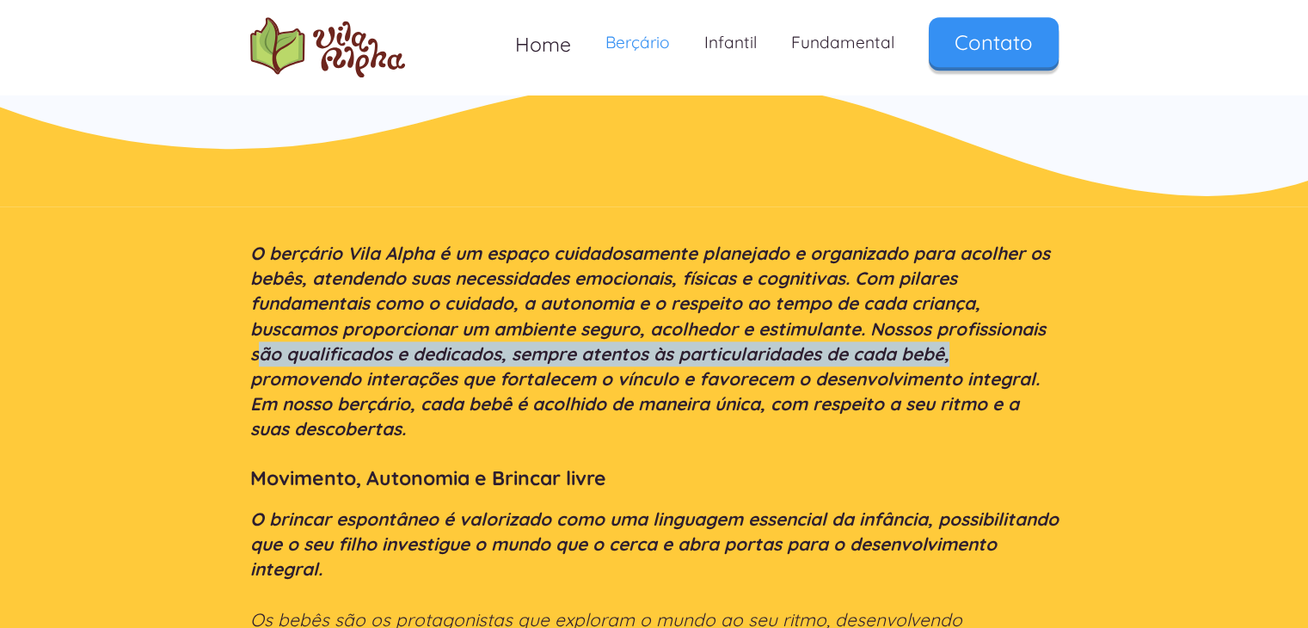
drag, startPoint x: 261, startPoint y: 352, endPoint x: 1069, endPoint y: 364, distance: 807.7
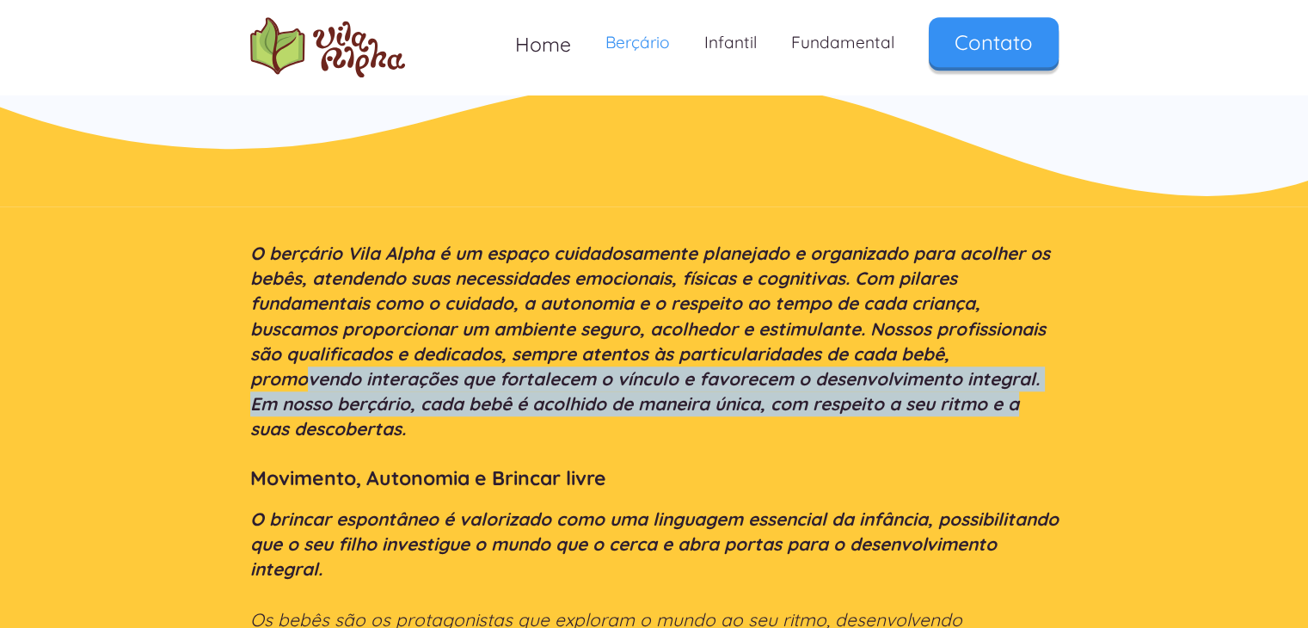
drag, startPoint x: 310, startPoint y: 372, endPoint x: 1170, endPoint y: 393, distance: 860.3
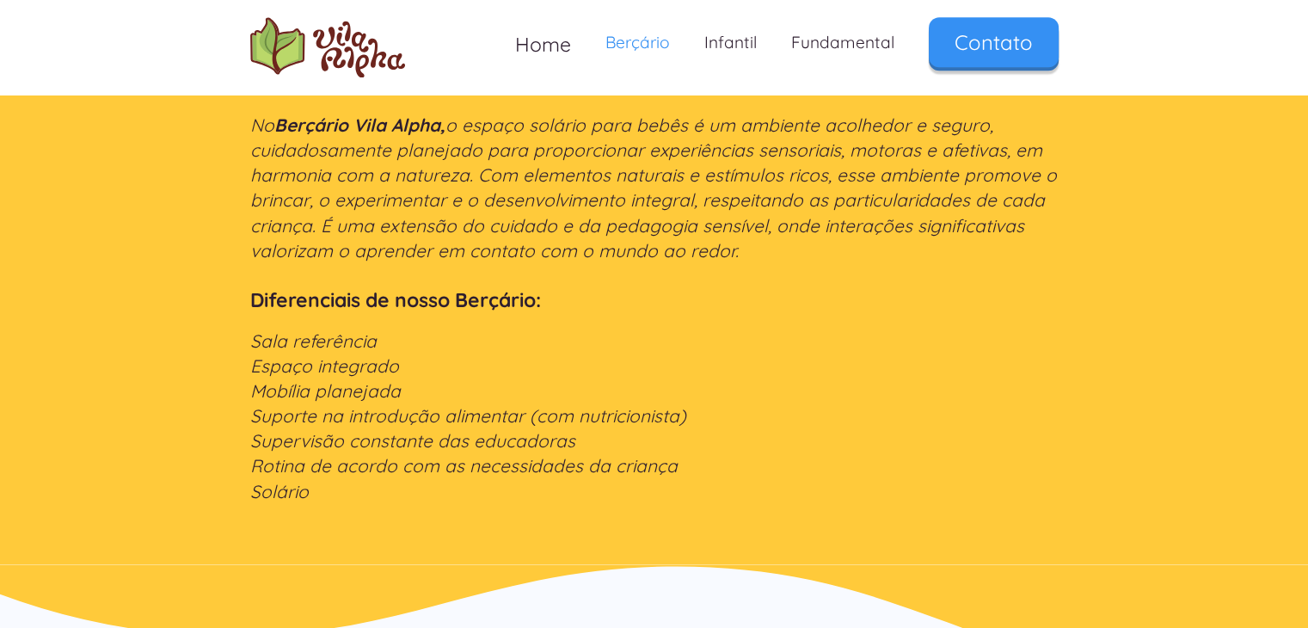
scroll to position [2322, 0]
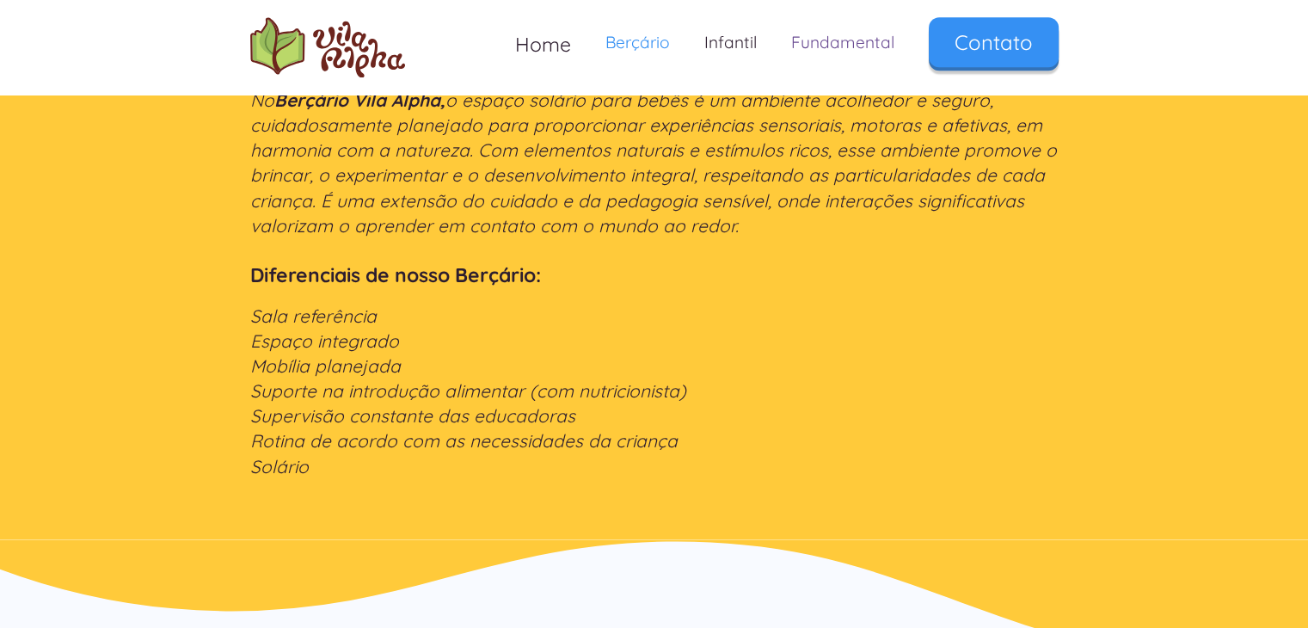
click at [863, 49] on link "Fundamental" at bounding box center [843, 42] width 138 height 51
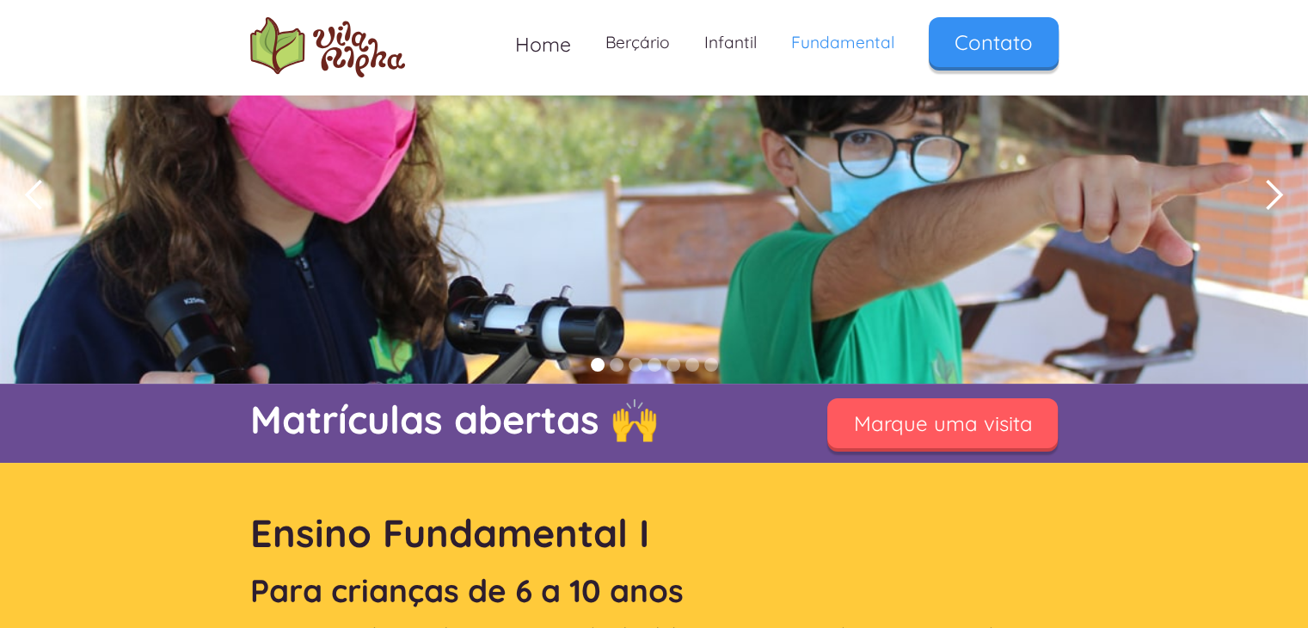
scroll to position [86, 0]
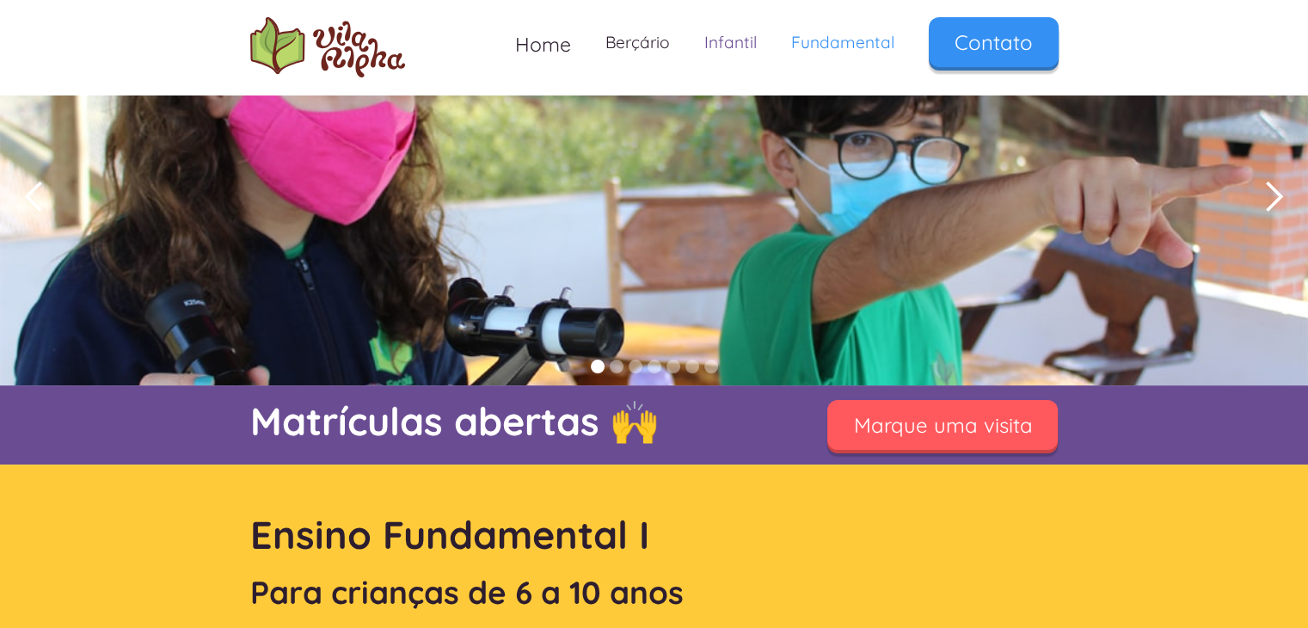
click at [719, 32] on link "Infantil" at bounding box center [730, 42] width 87 height 51
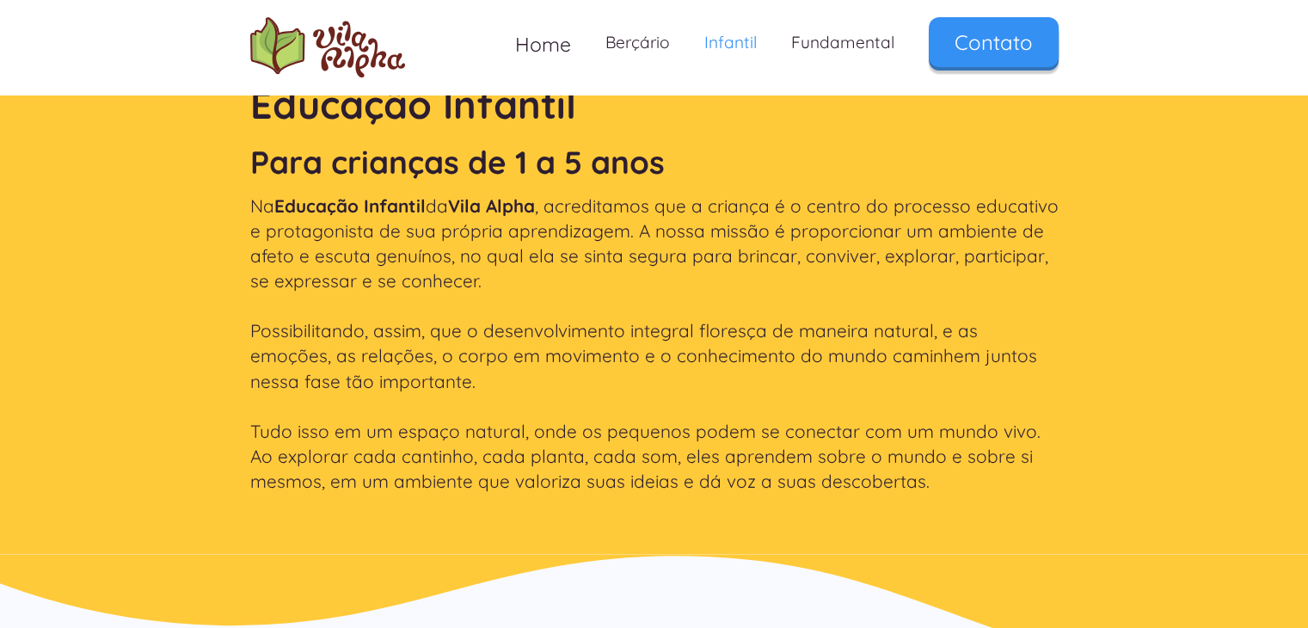
scroll to position [430, 0]
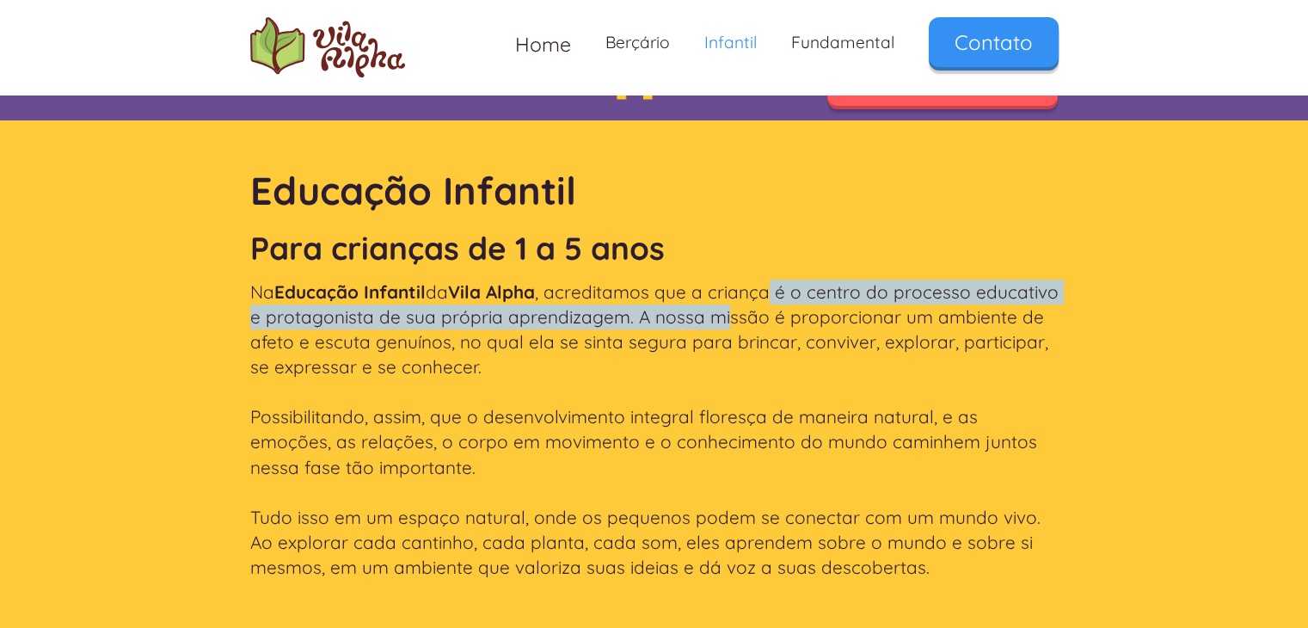
drag, startPoint x: 777, startPoint y: 290, endPoint x: 811, endPoint y: 326, distance: 49.3
click at [811, 325] on p "Na Educação Infantil da [GEOGRAPHIC_DATA] , acreditamos que a criança é o centr…" at bounding box center [654, 430] width 808 height 301
click at [811, 326] on p "Na Educação Infantil da [GEOGRAPHIC_DATA] , acreditamos que a criança é o centr…" at bounding box center [654, 430] width 808 height 301
